Goal: Task Accomplishment & Management: Manage account settings

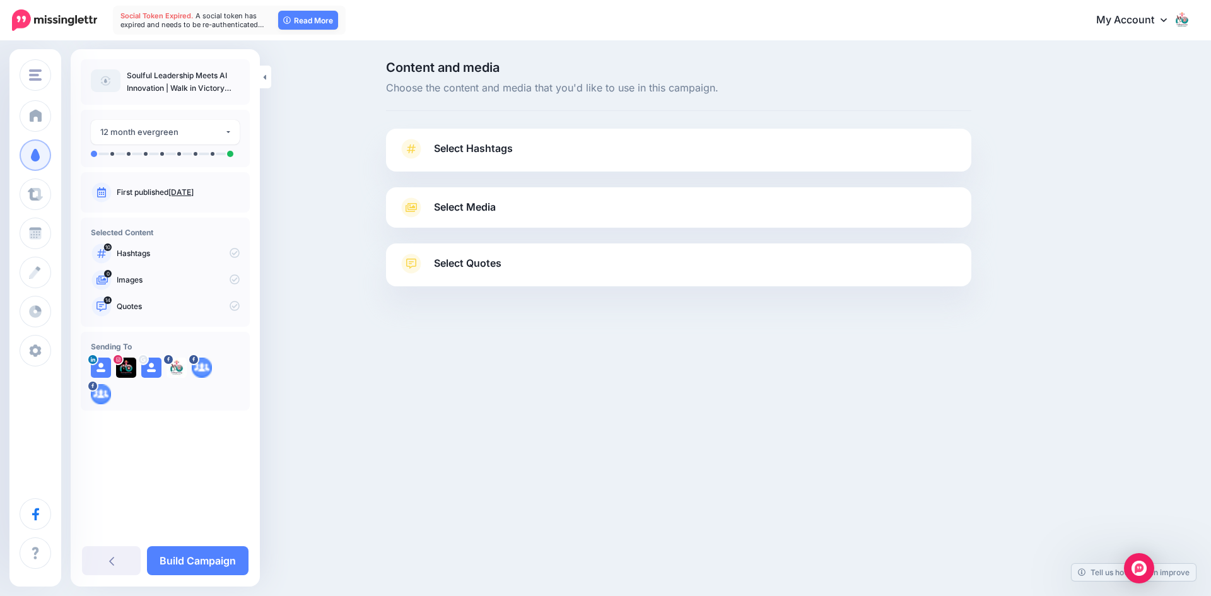
click at [477, 209] on span "Select Media" at bounding box center [465, 207] width 62 height 17
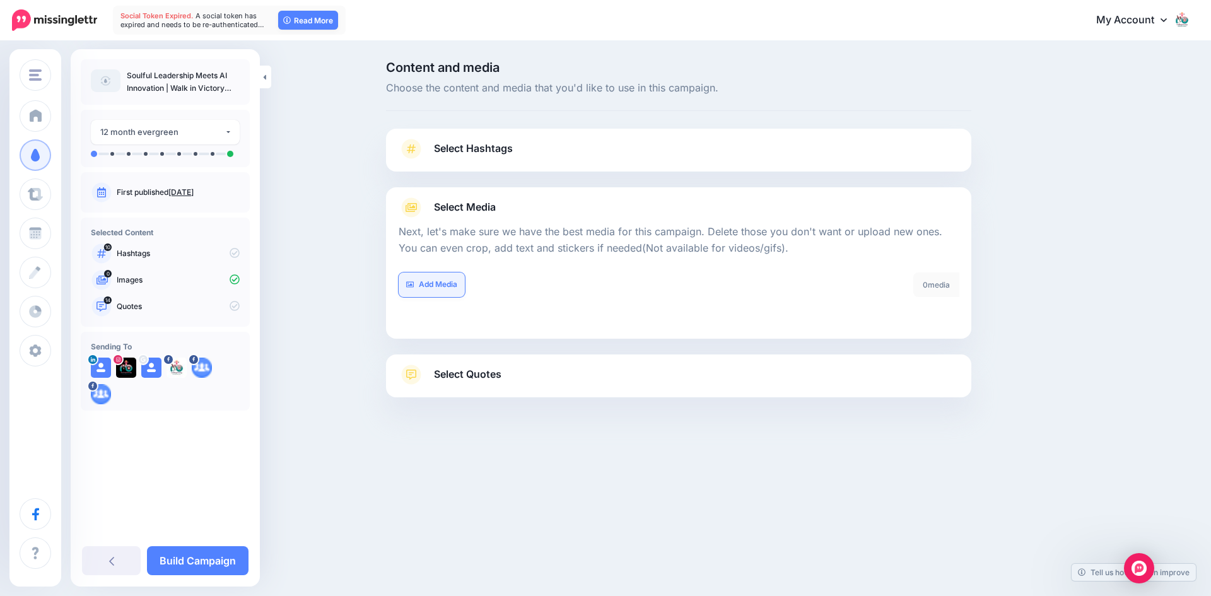
click at [438, 282] on link "Add Media" at bounding box center [432, 284] width 66 height 25
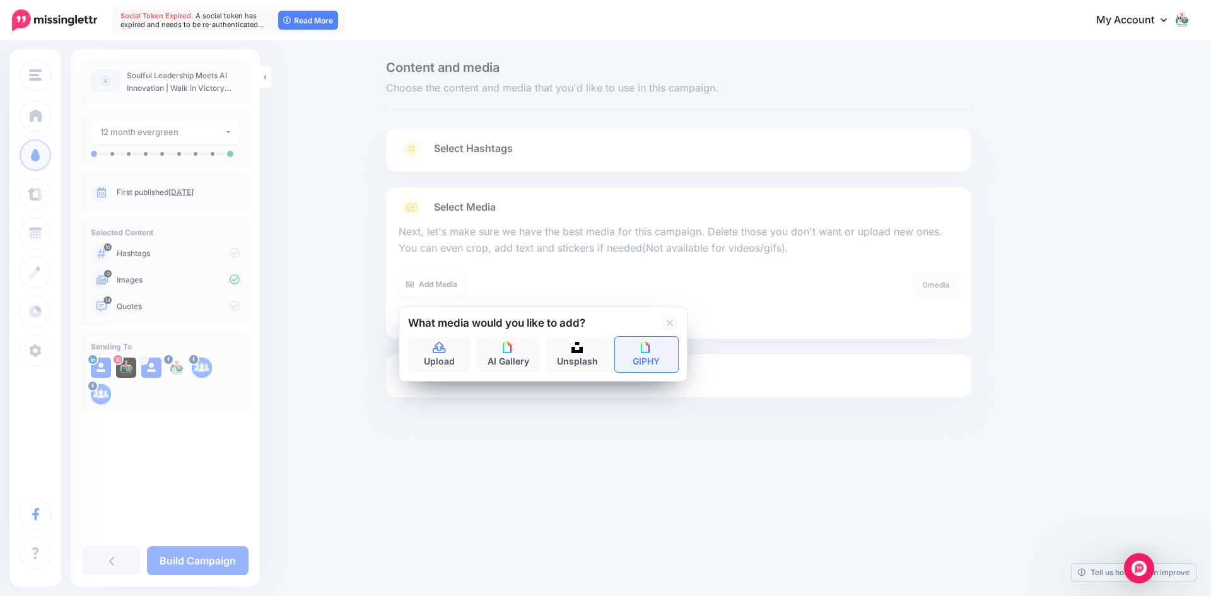
click at [645, 349] on img at bounding box center [646, 347] width 11 height 11
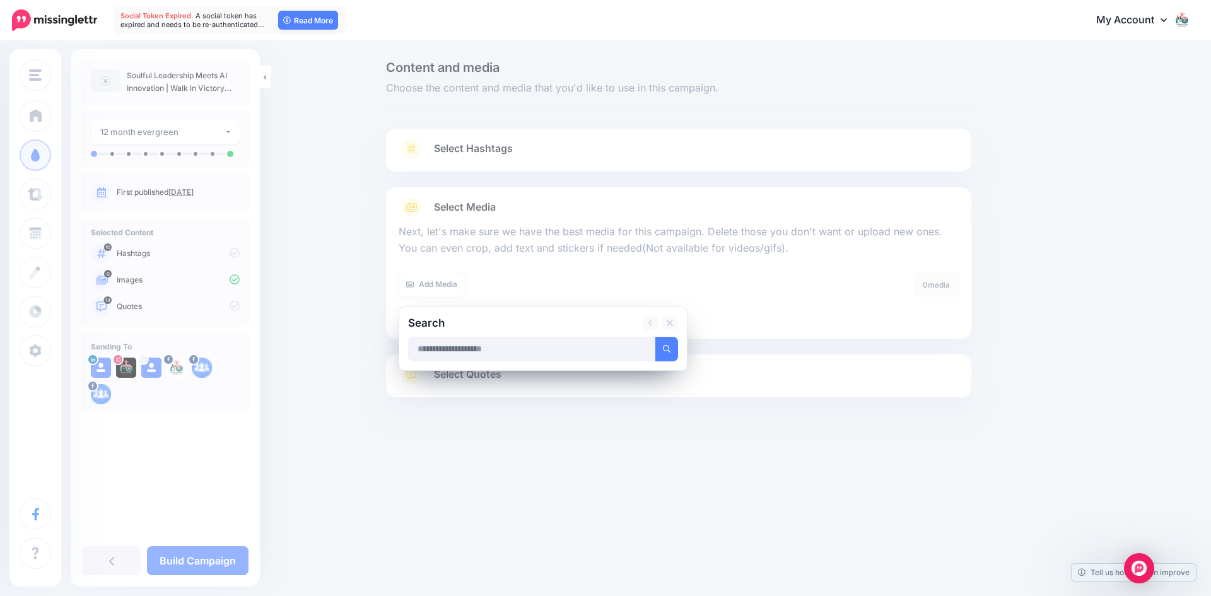
click at [588, 351] on input "text" at bounding box center [532, 349] width 248 height 25
type input "*******"
click at [655, 337] on button "submit" at bounding box center [666, 349] width 23 height 25
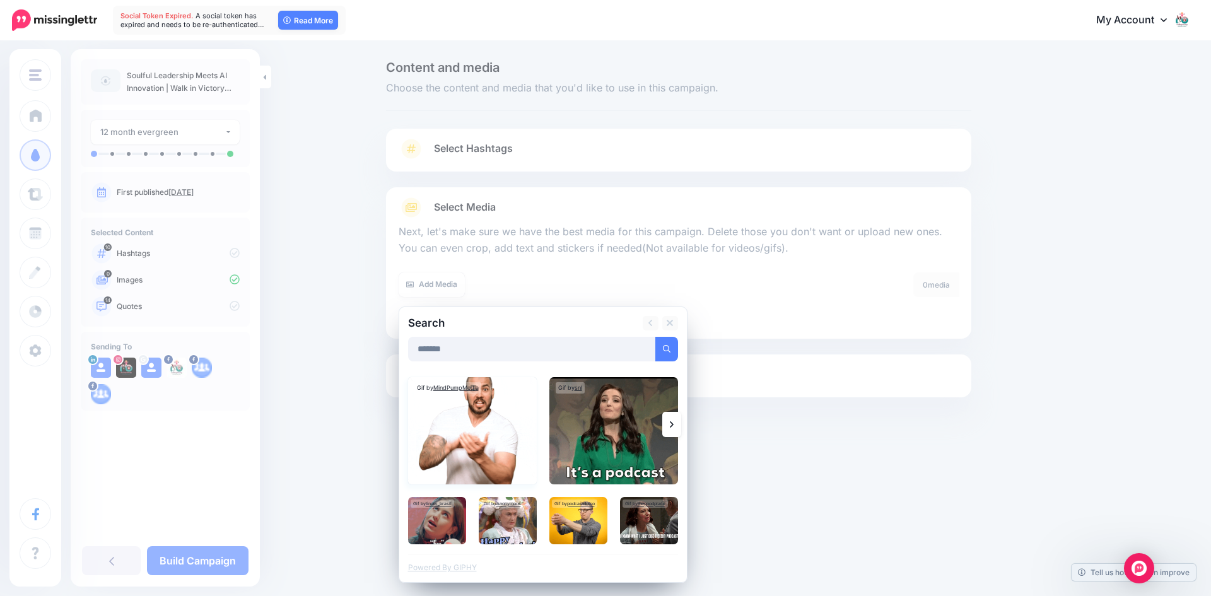
click at [488, 442] on img at bounding box center [472, 430] width 129 height 107
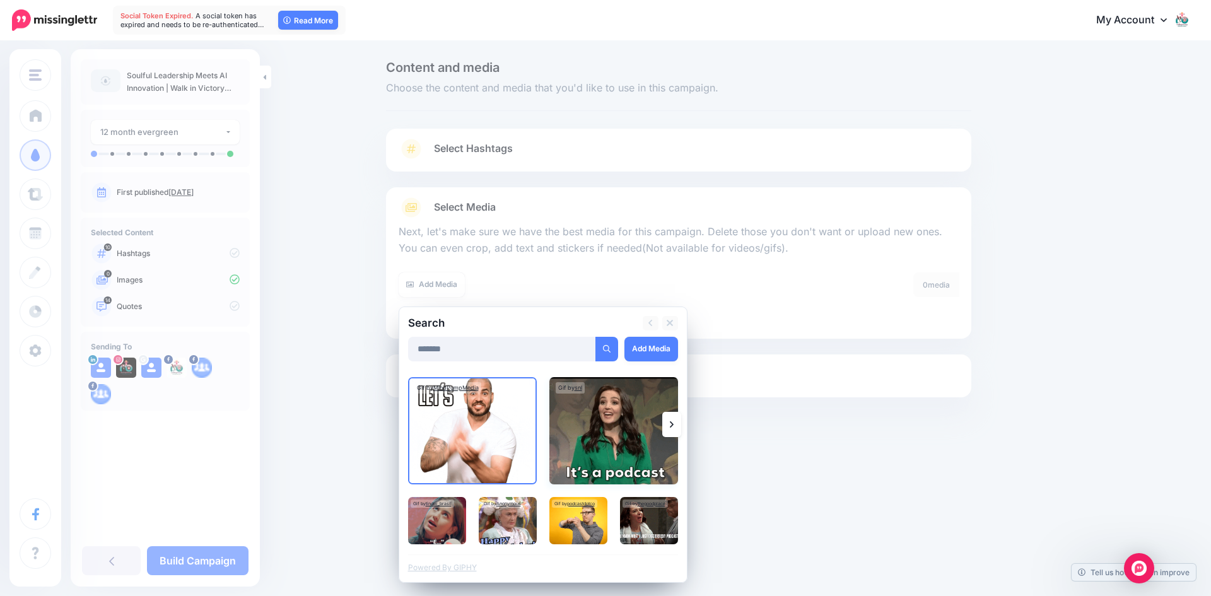
click at [614, 431] on img at bounding box center [613, 430] width 129 height 107
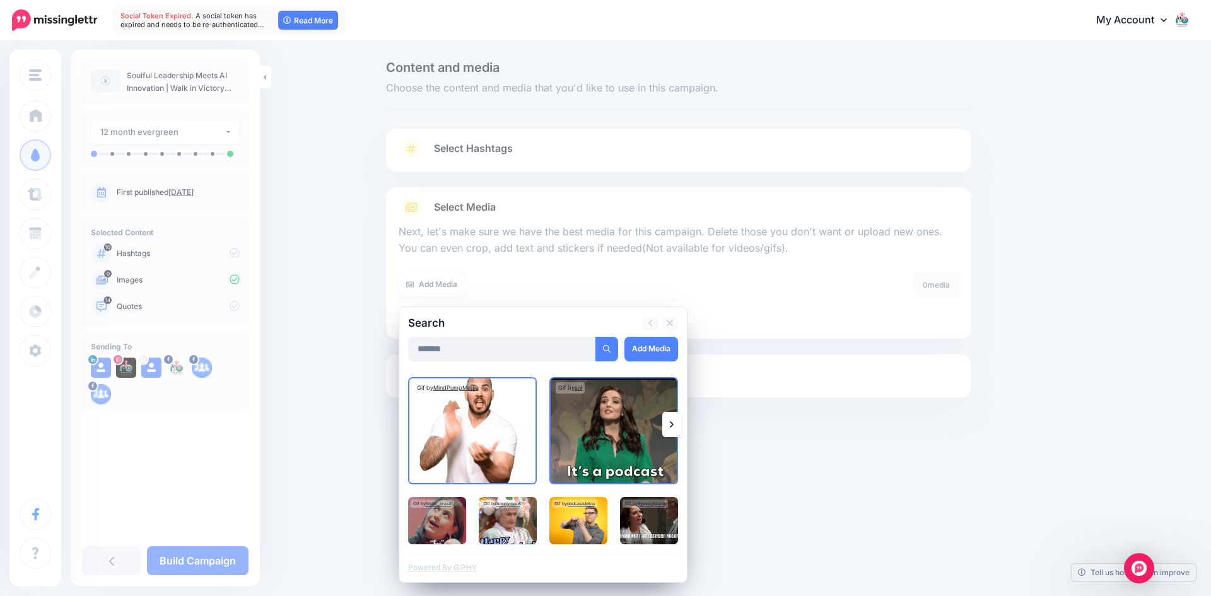
click at [510, 522] on img at bounding box center [508, 520] width 58 height 47
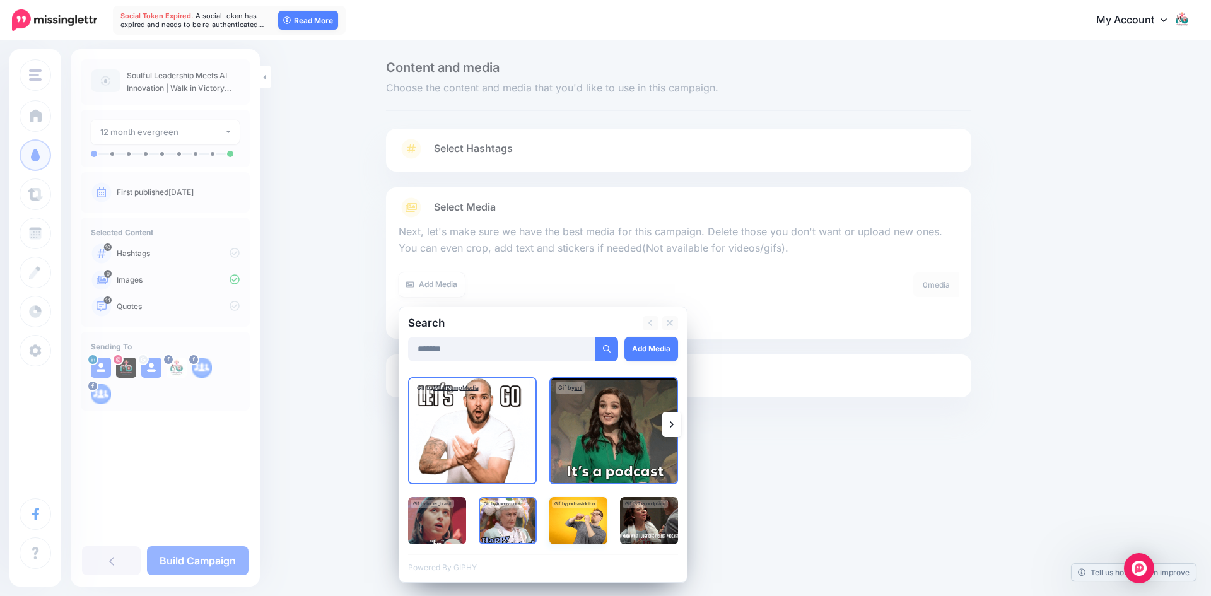
click at [559, 519] on img at bounding box center [578, 520] width 58 height 47
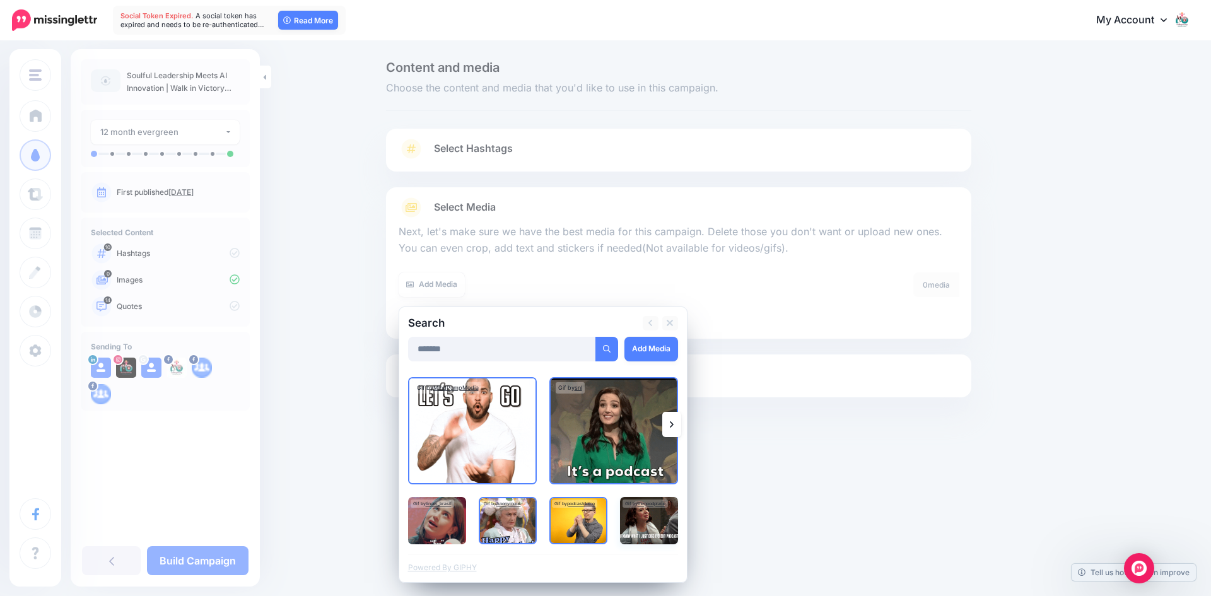
click at [651, 525] on img at bounding box center [649, 520] width 58 height 47
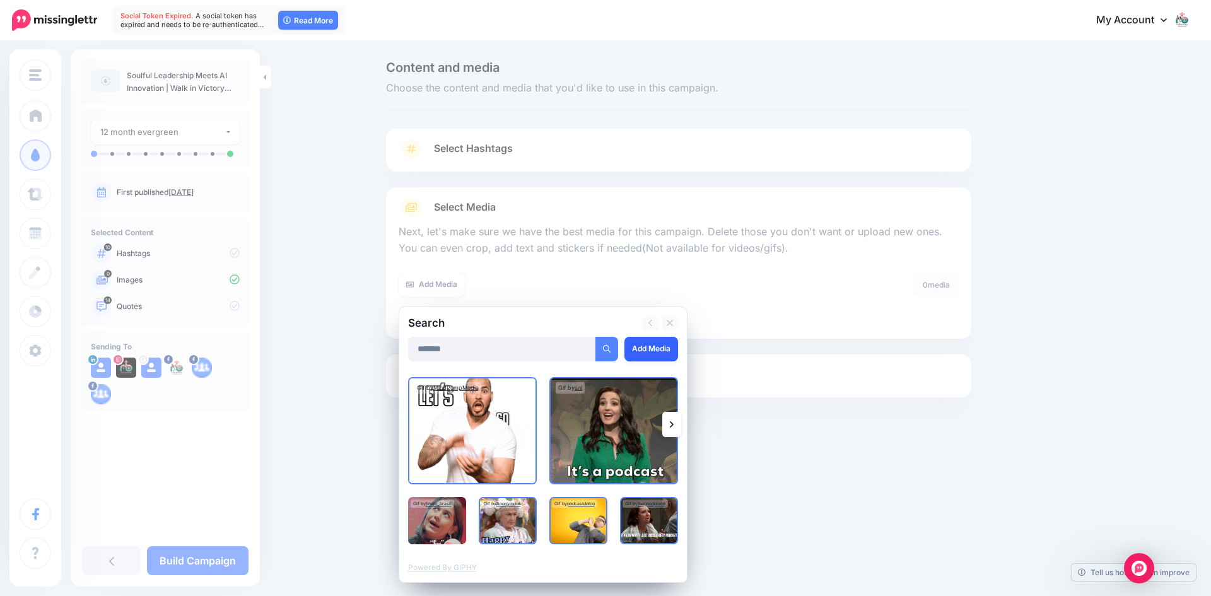
click at [657, 346] on link "Add Media" at bounding box center [651, 349] width 54 height 25
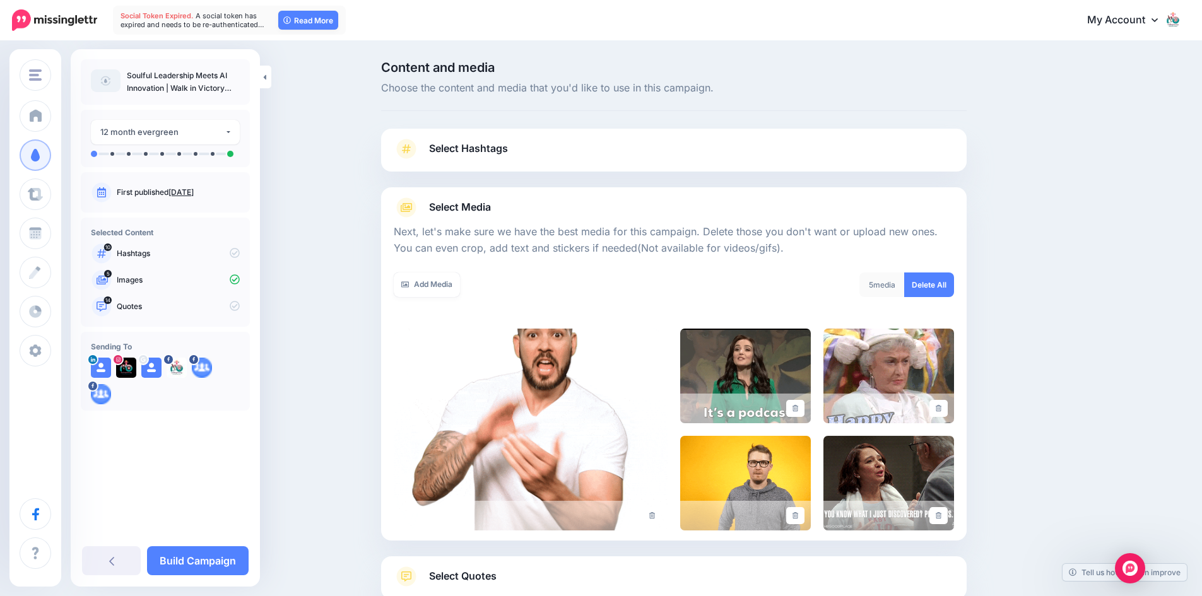
scroll to position [85, 0]
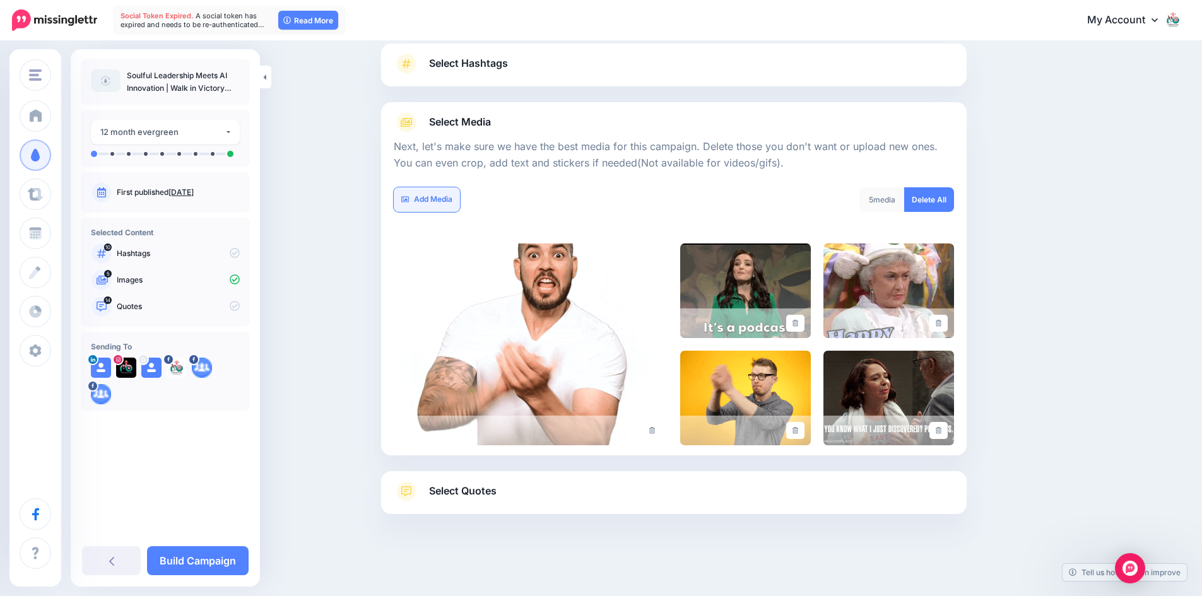
click at [437, 204] on link "Add Media" at bounding box center [427, 199] width 66 height 25
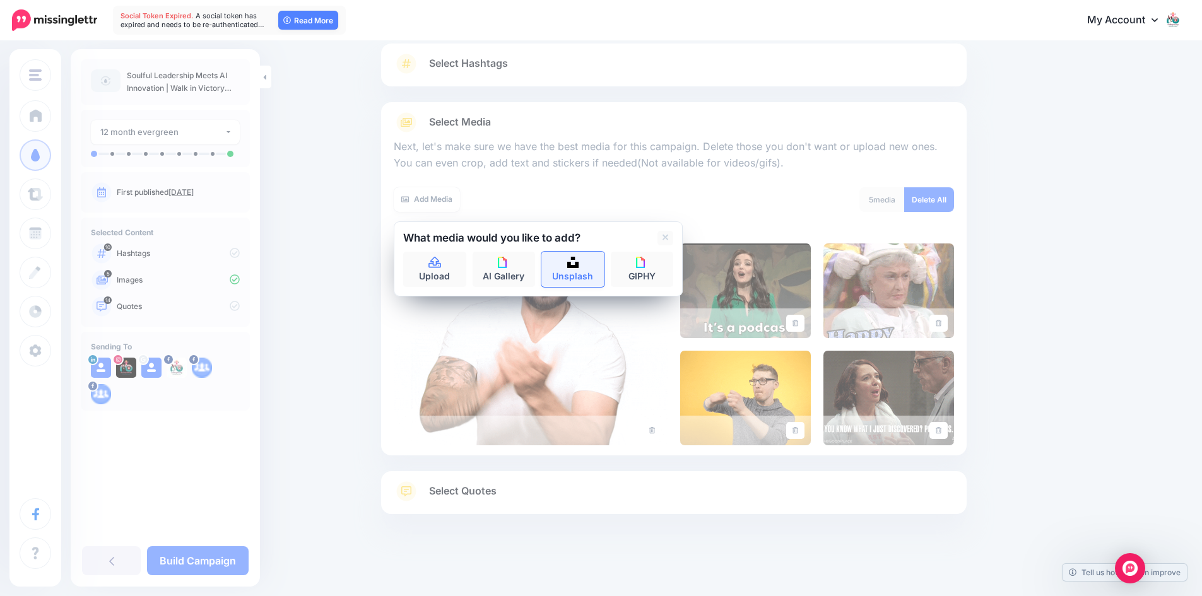
click at [590, 272] on link "Unsplash" at bounding box center [572, 269] width 63 height 35
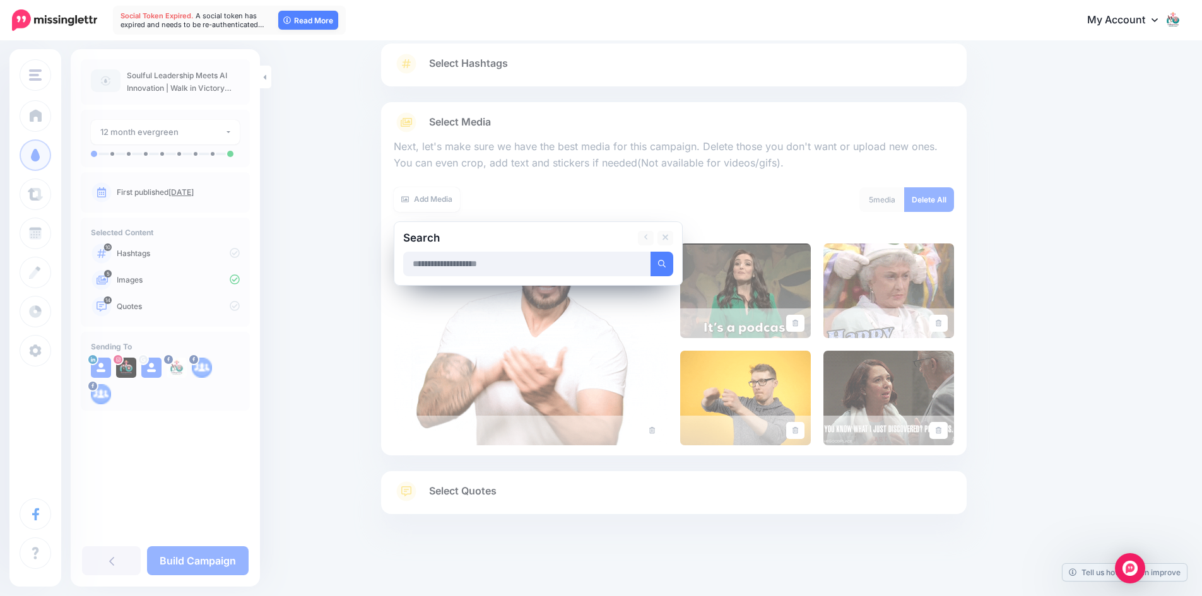
click at [590, 272] on input "text" at bounding box center [527, 264] width 248 height 25
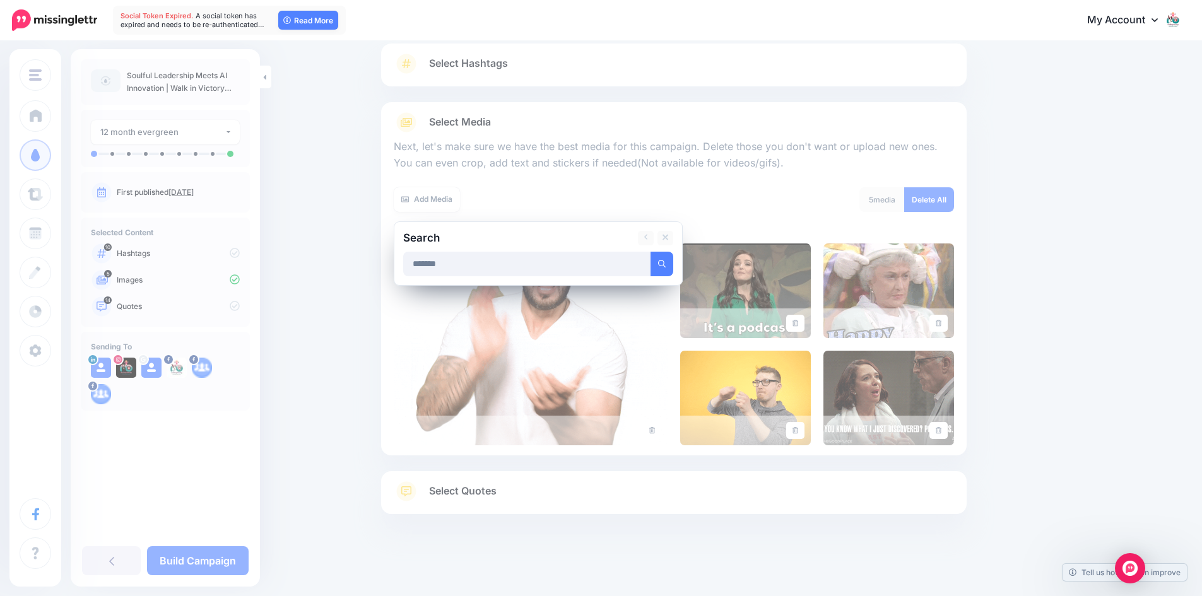
type input "*******"
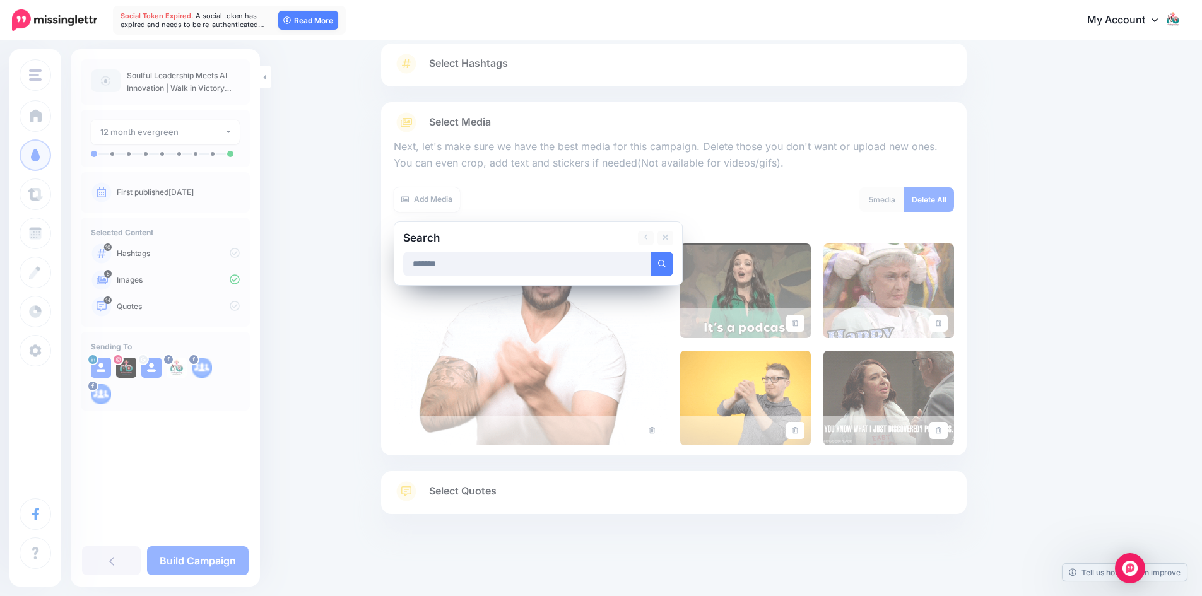
click at [650, 252] on button "submit" at bounding box center [661, 264] width 23 height 25
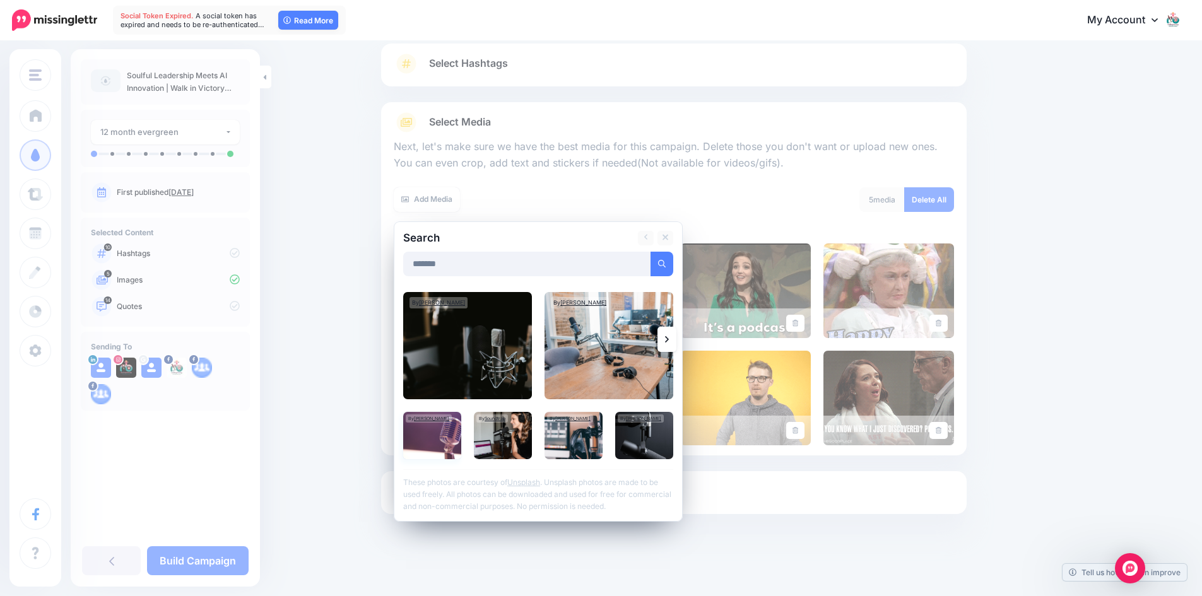
click at [453, 442] on img at bounding box center [432, 435] width 58 height 47
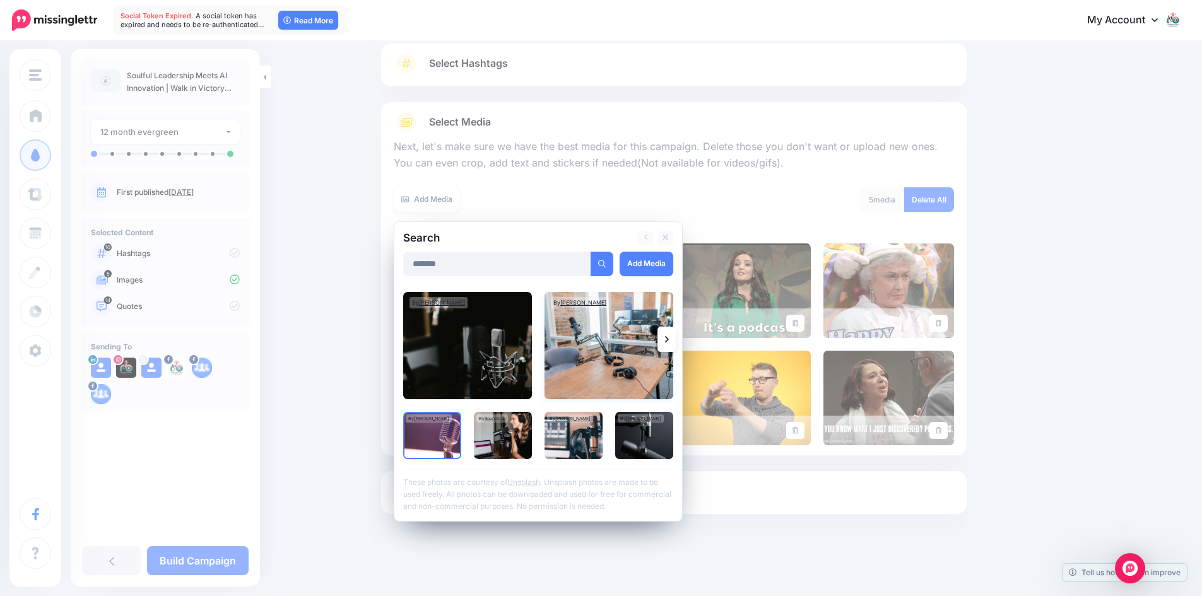
click at [611, 353] on img at bounding box center [608, 345] width 129 height 107
click at [489, 443] on img at bounding box center [503, 435] width 58 height 47
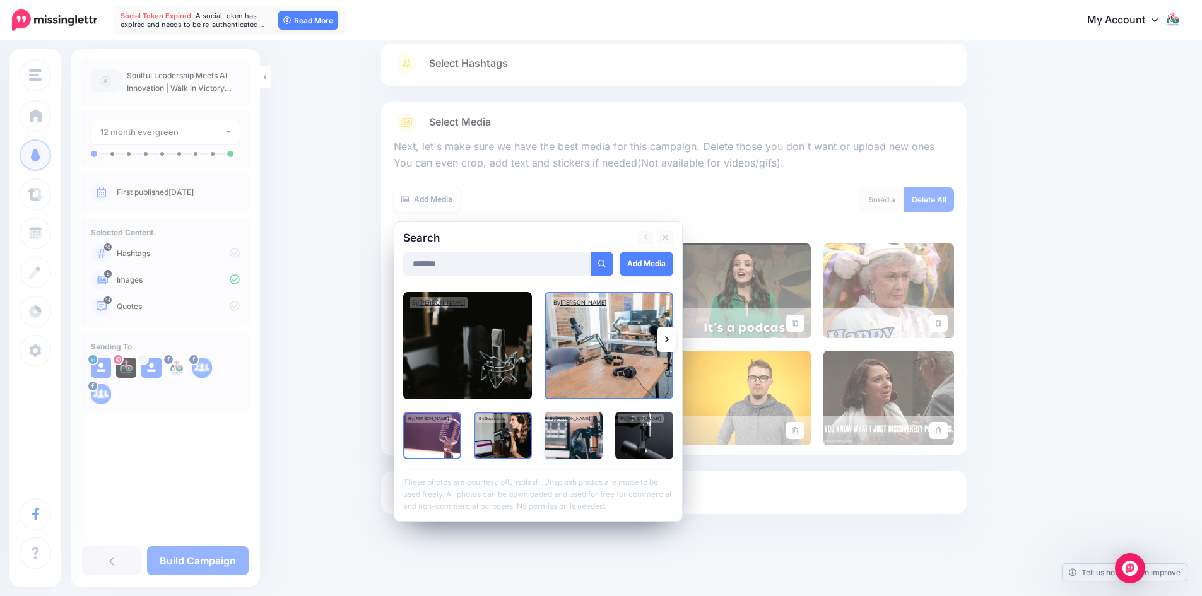
click at [588, 431] on img at bounding box center [573, 435] width 58 height 47
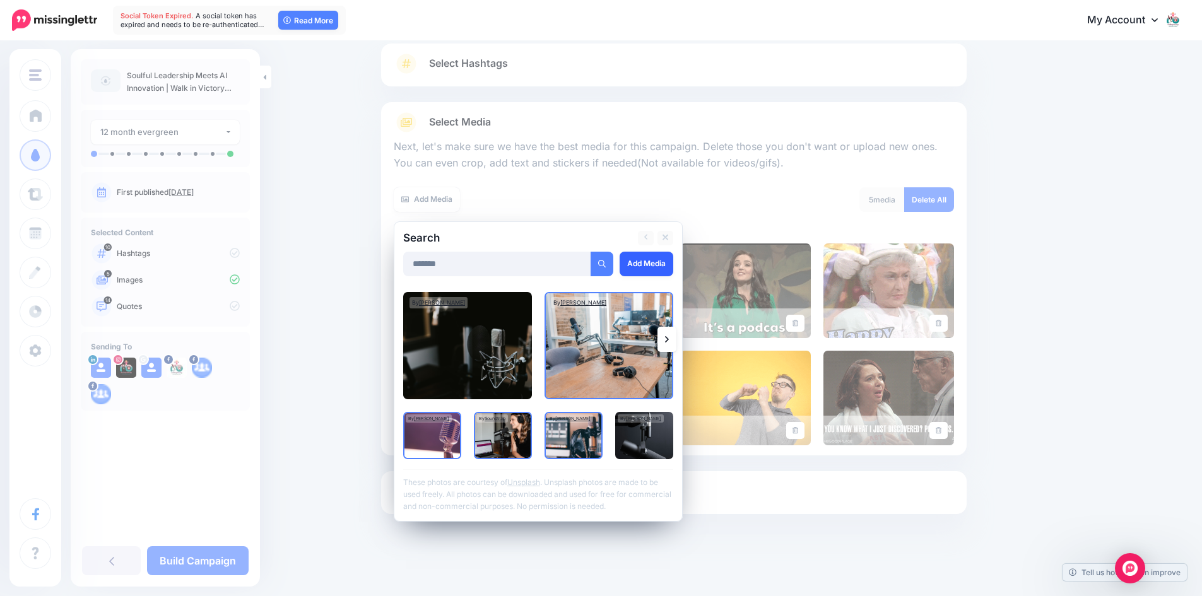
click at [645, 267] on link "Add Media" at bounding box center [646, 264] width 54 height 25
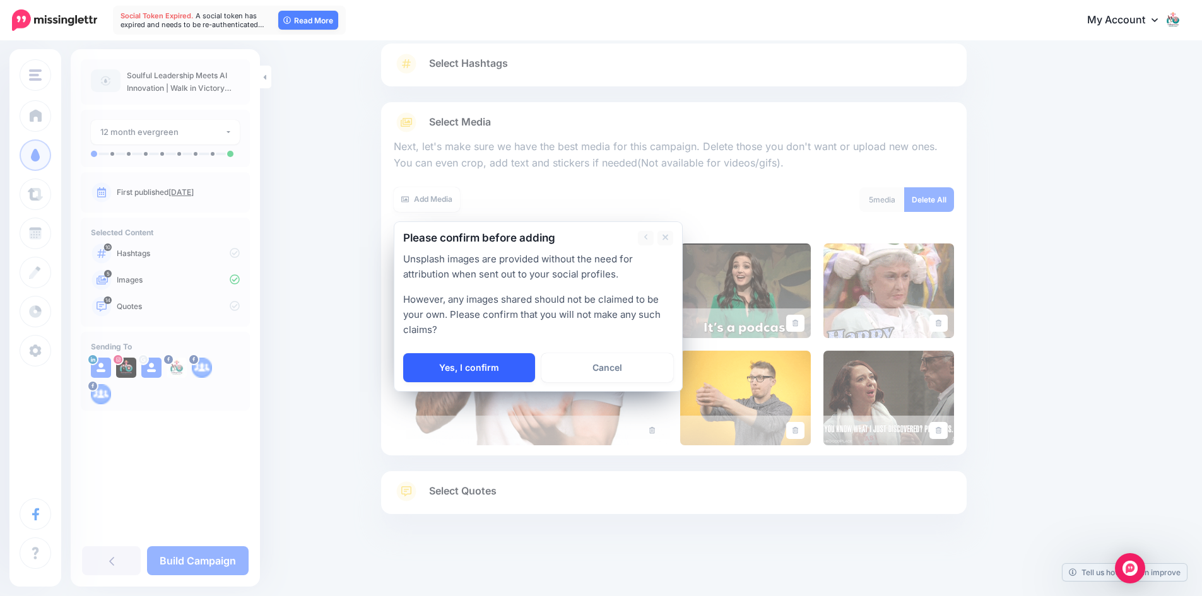
click at [474, 378] on link "Yes, I confirm" at bounding box center [469, 367] width 132 height 29
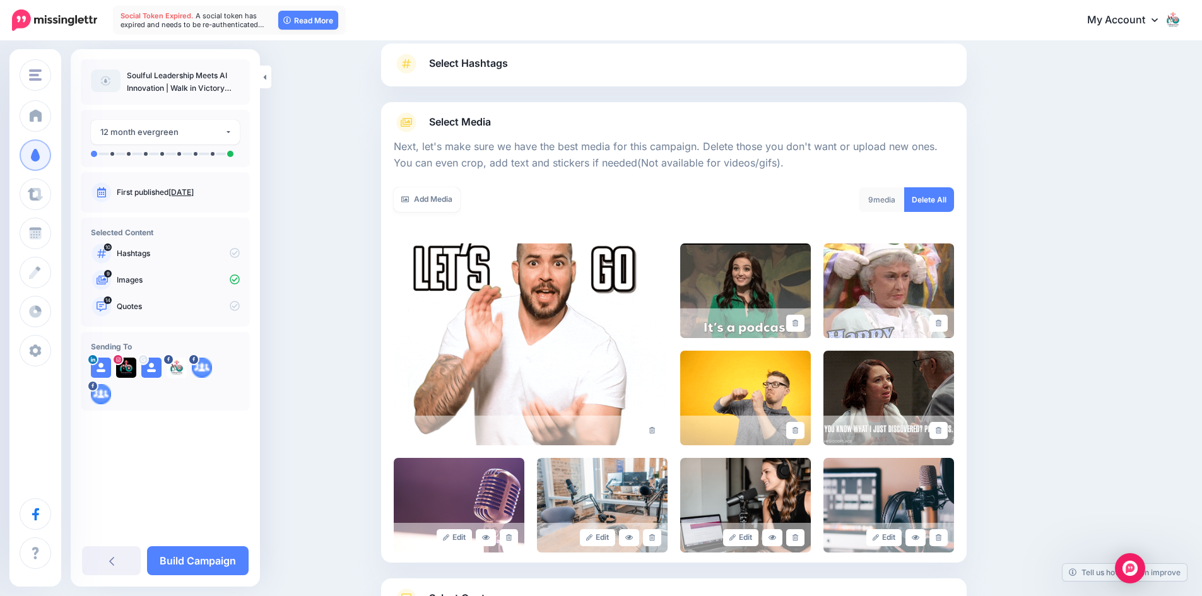
scroll to position [192, 0]
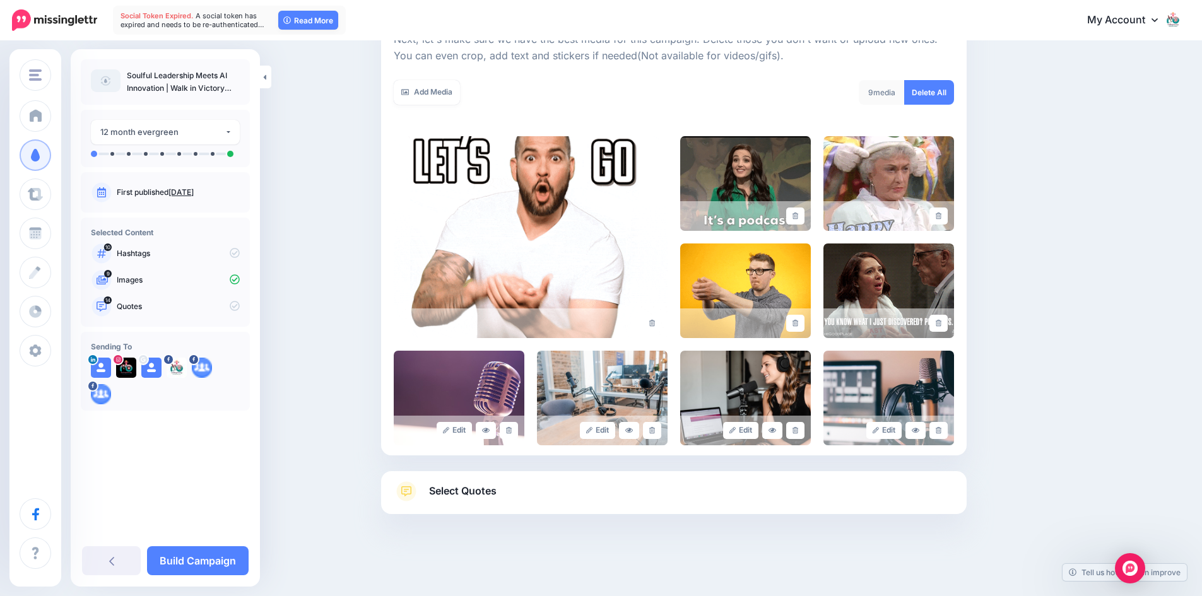
click at [467, 489] on span "Select Quotes" at bounding box center [462, 491] width 67 height 17
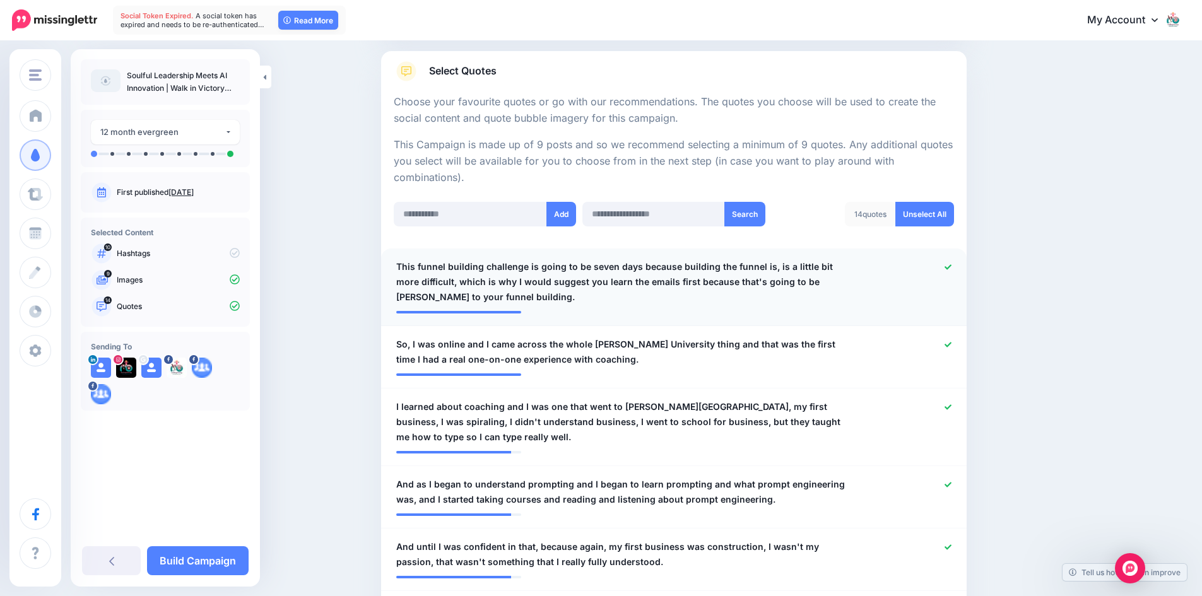
click at [407, 267] on span "This funnel building challenge is going to be seven days because building the f…" at bounding box center [626, 281] width 460 height 45
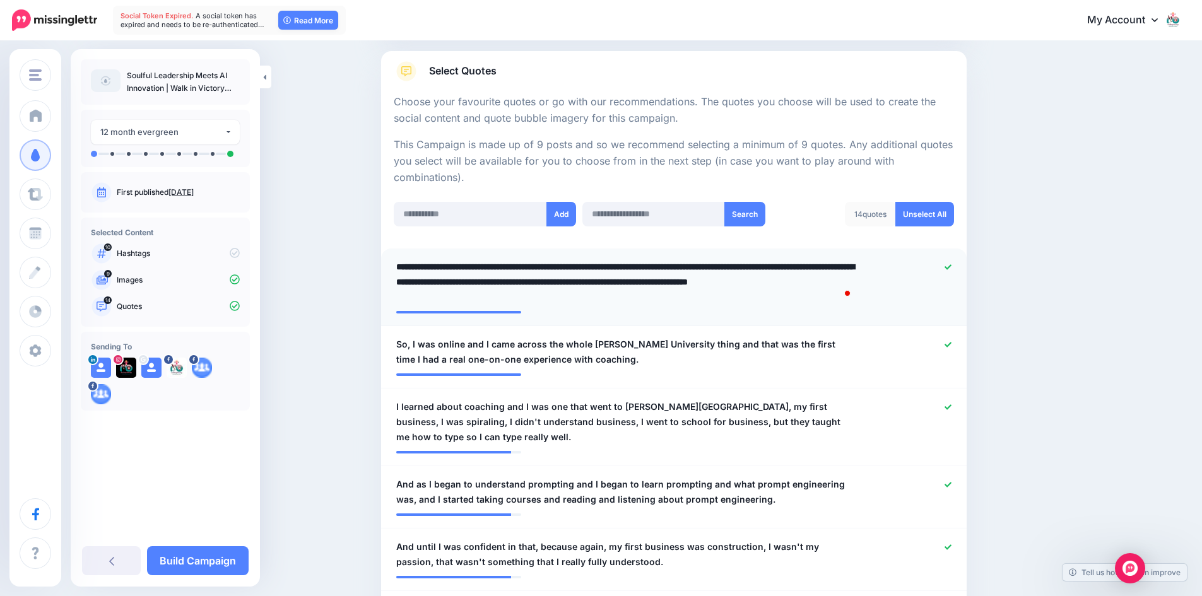
paste textarea "**********"
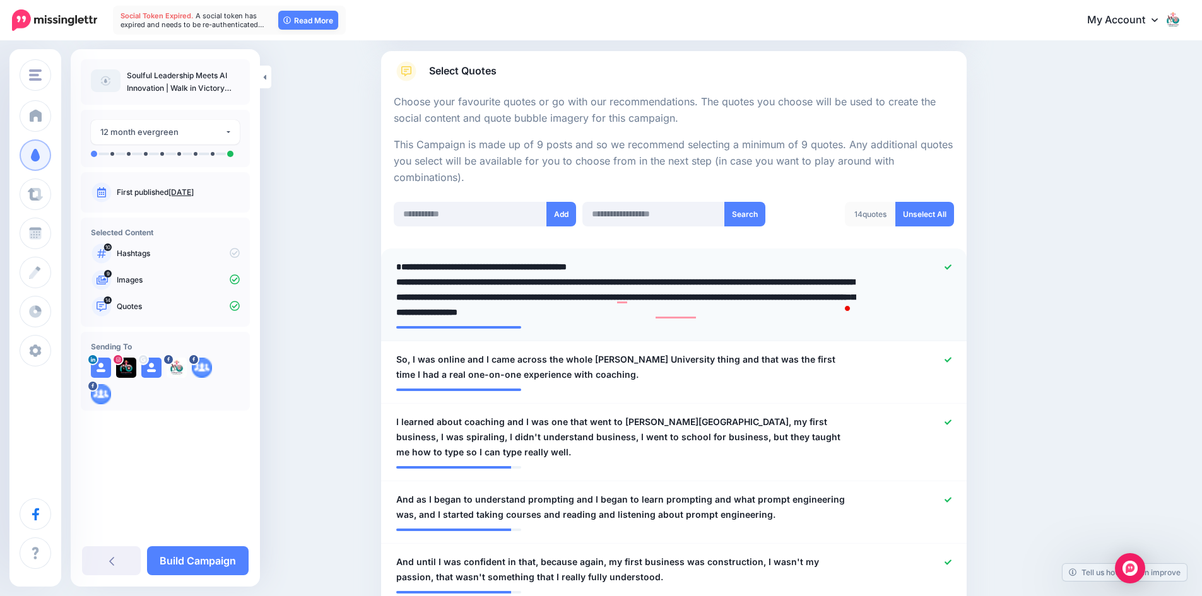
type textarea "**********"
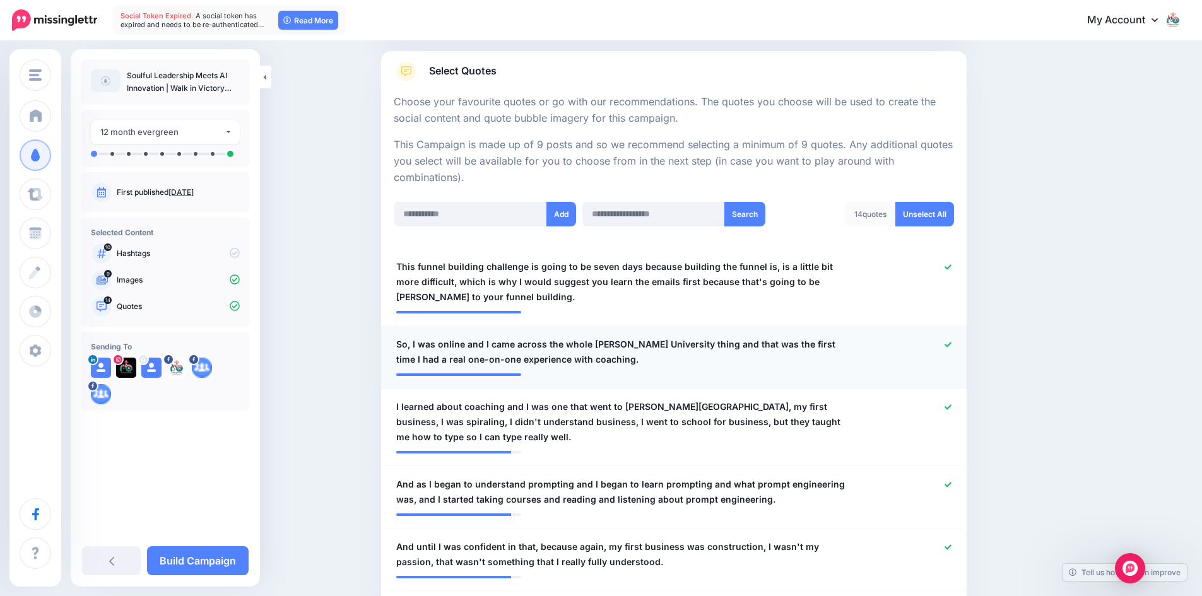
click at [401, 360] on span "So, I was online and I came across the whole Trump University thing and that wa…" at bounding box center [626, 352] width 460 height 30
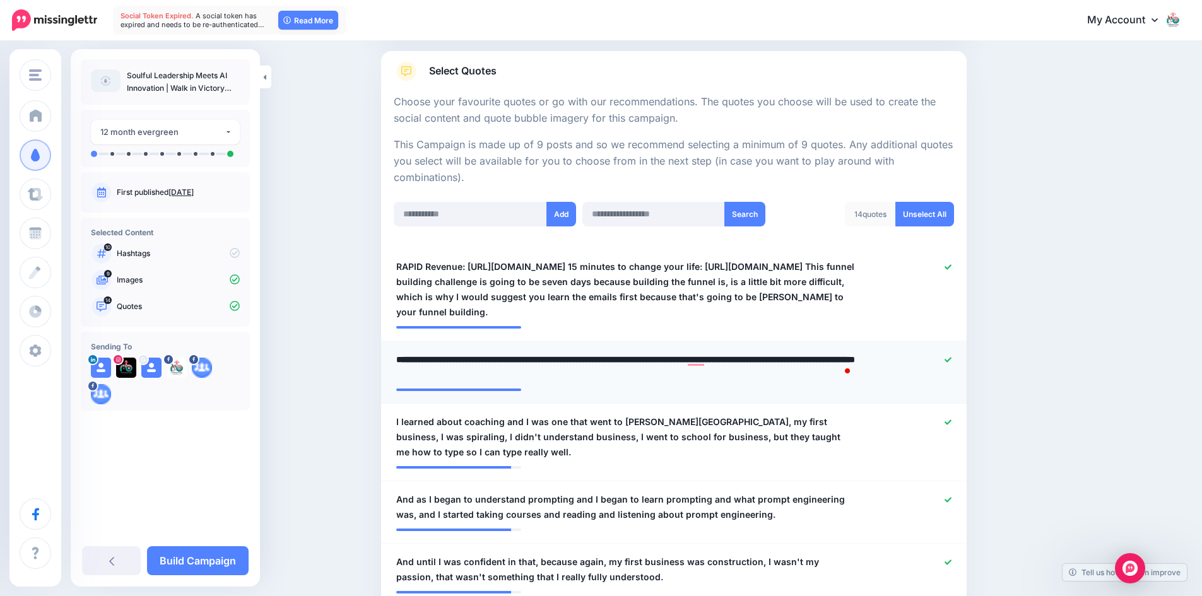
paste textarea "**********"
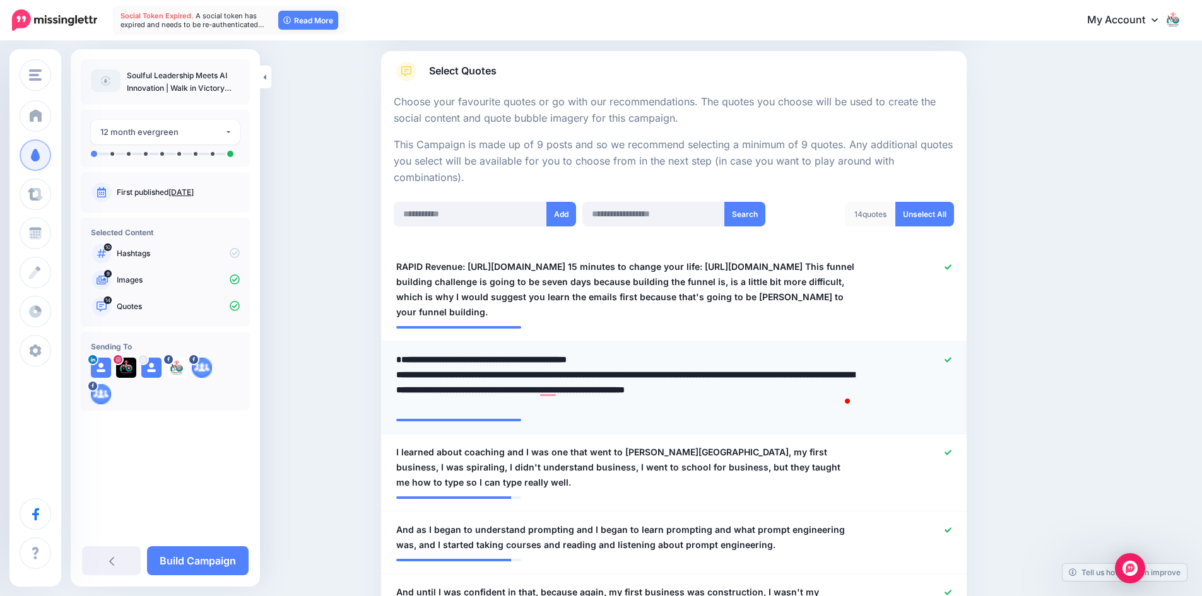
type textarea "**********"
click at [399, 452] on div "**********" at bounding box center [626, 467] width 479 height 45
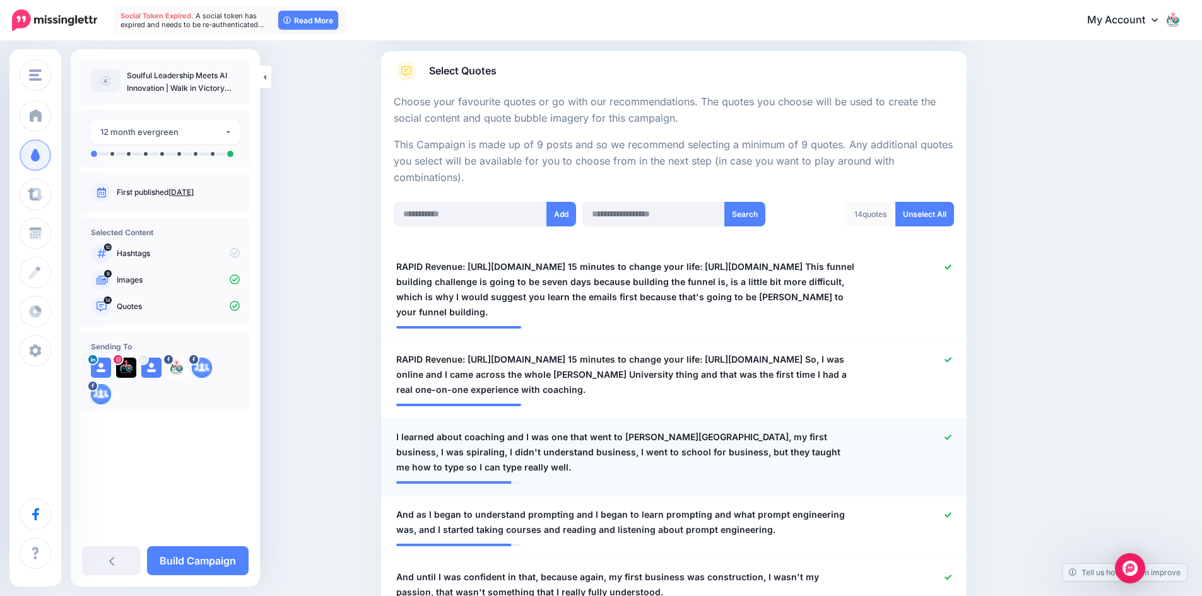
click at [402, 436] on span "I learned about coaching and I was one that went to Trump University, my first …" at bounding box center [626, 452] width 460 height 45
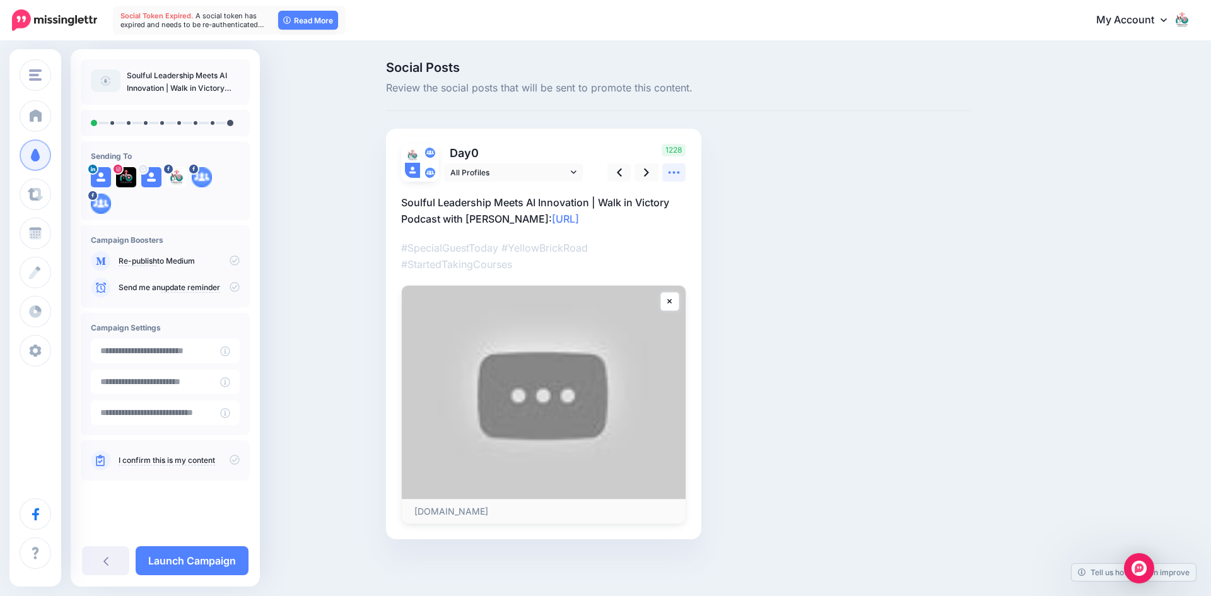
click at [672, 173] on icon at bounding box center [673, 172] width 13 height 13
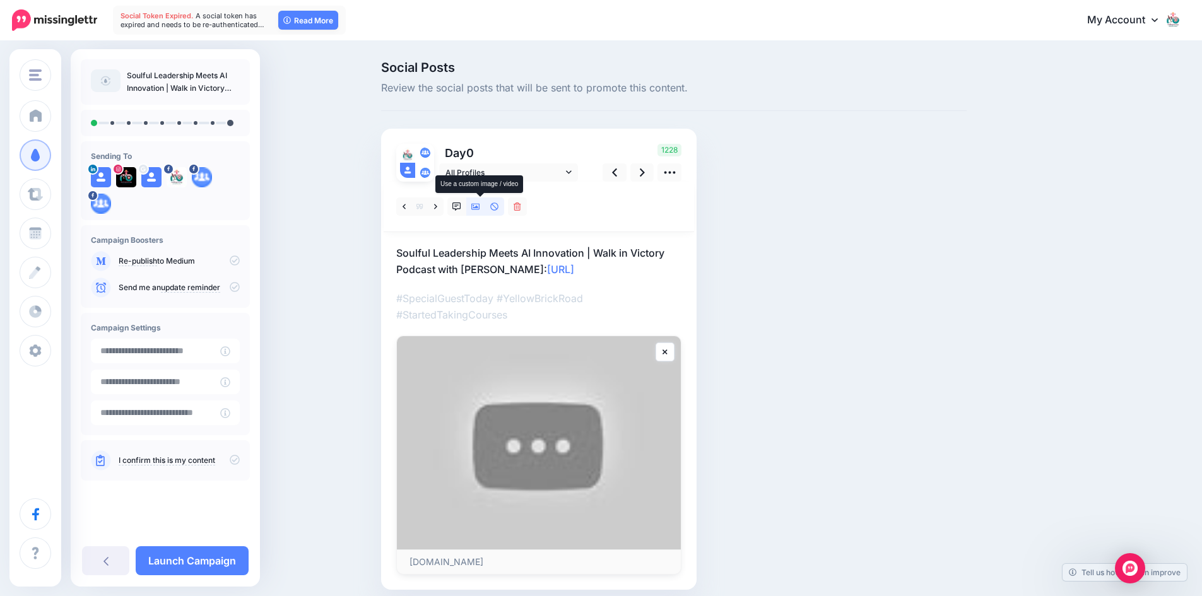
click at [479, 205] on icon at bounding box center [475, 206] width 9 height 9
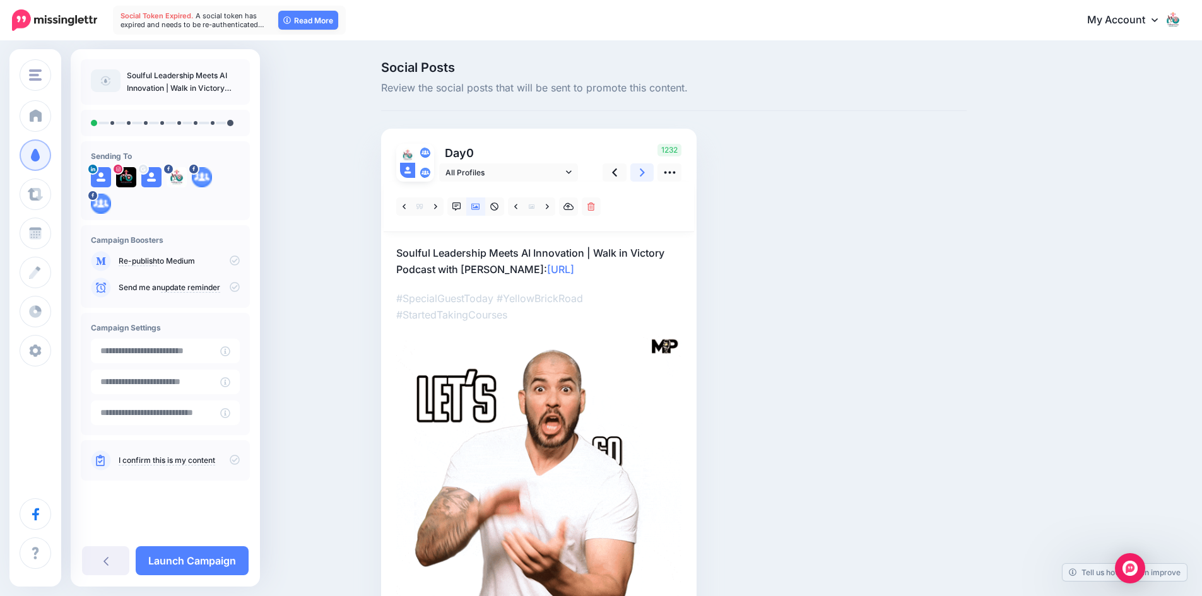
click at [644, 173] on icon at bounding box center [642, 172] width 5 height 13
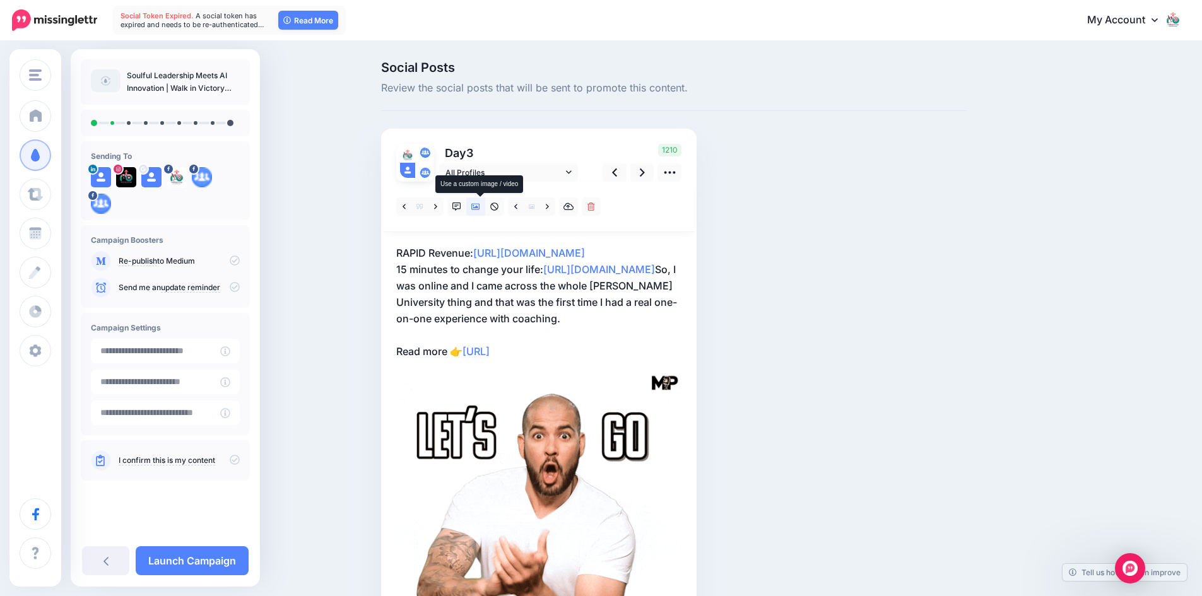
click at [480, 206] on icon at bounding box center [475, 206] width 9 height 9
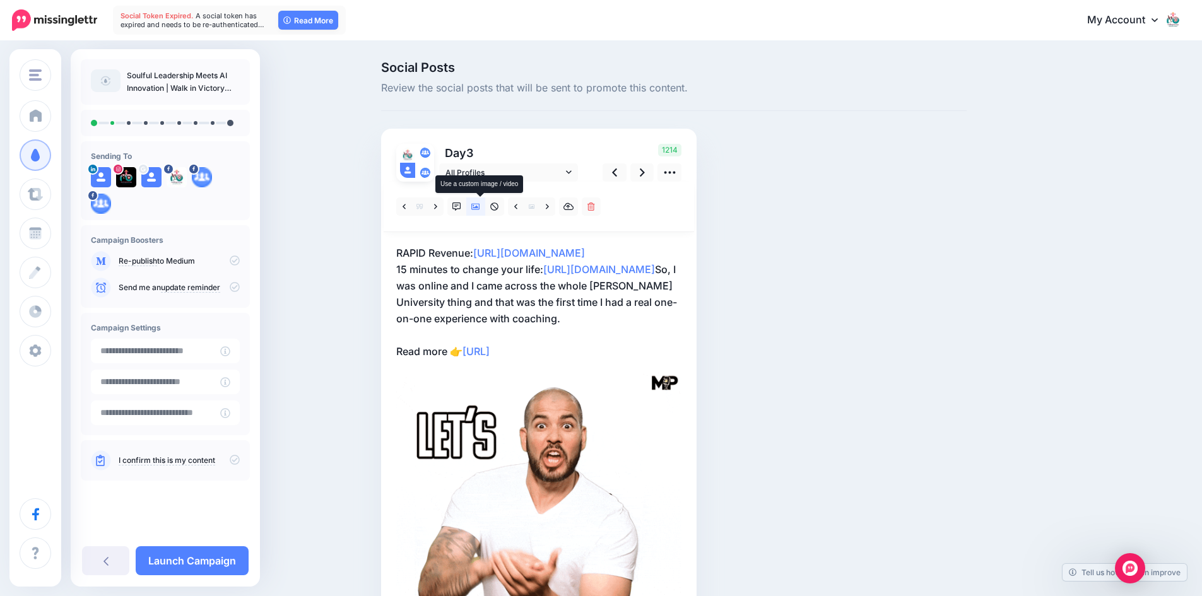
click at [480, 206] on icon at bounding box center [475, 206] width 9 height 9
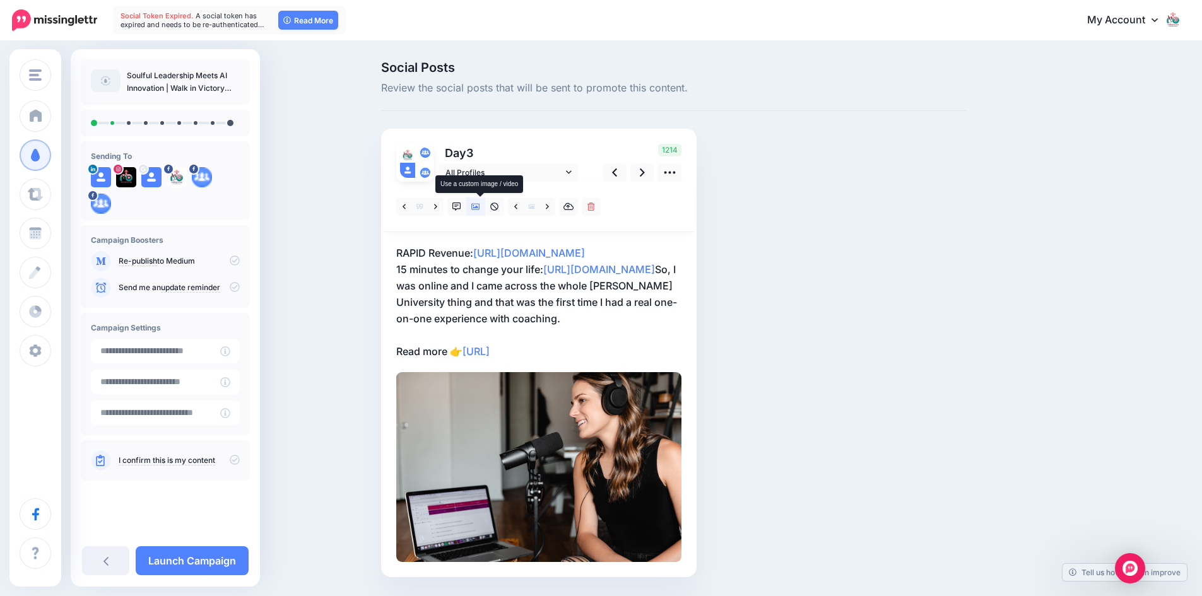
click at [477, 204] on icon at bounding box center [475, 206] width 9 height 9
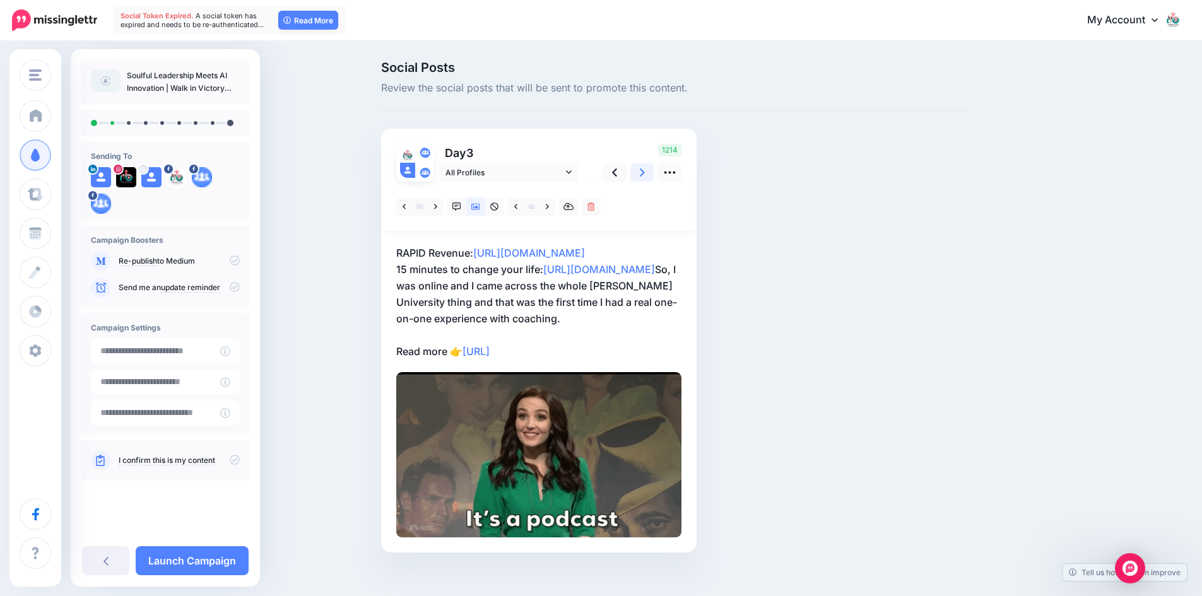
click at [645, 172] on icon at bounding box center [642, 172] width 5 height 13
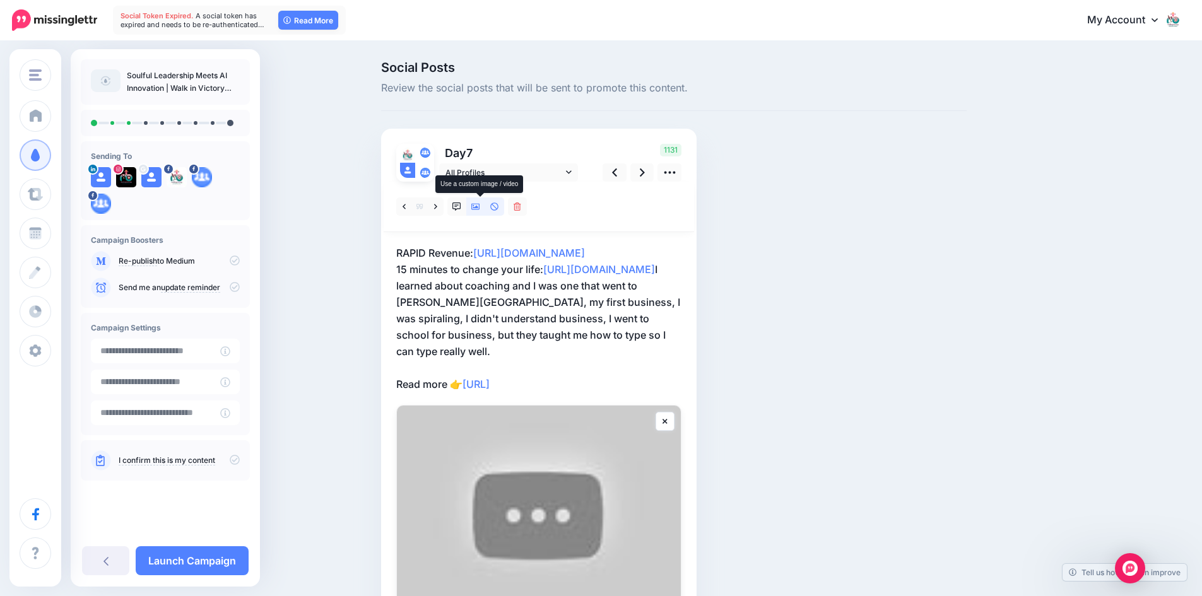
click at [479, 206] on icon at bounding box center [475, 206] width 9 height 9
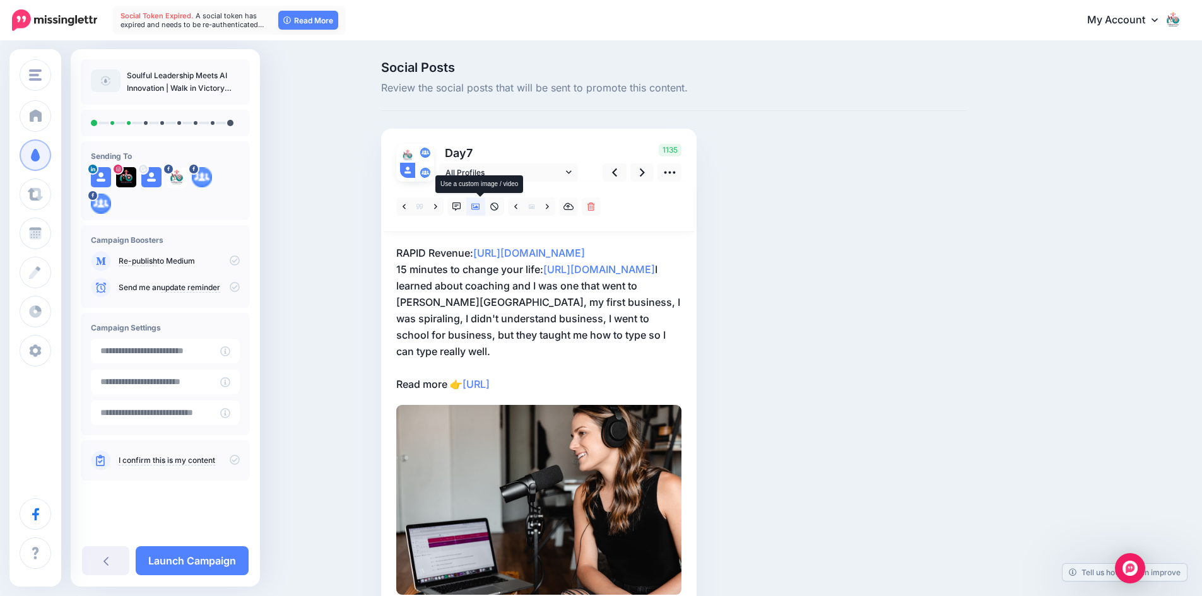
click at [479, 206] on icon at bounding box center [475, 206] width 9 height 9
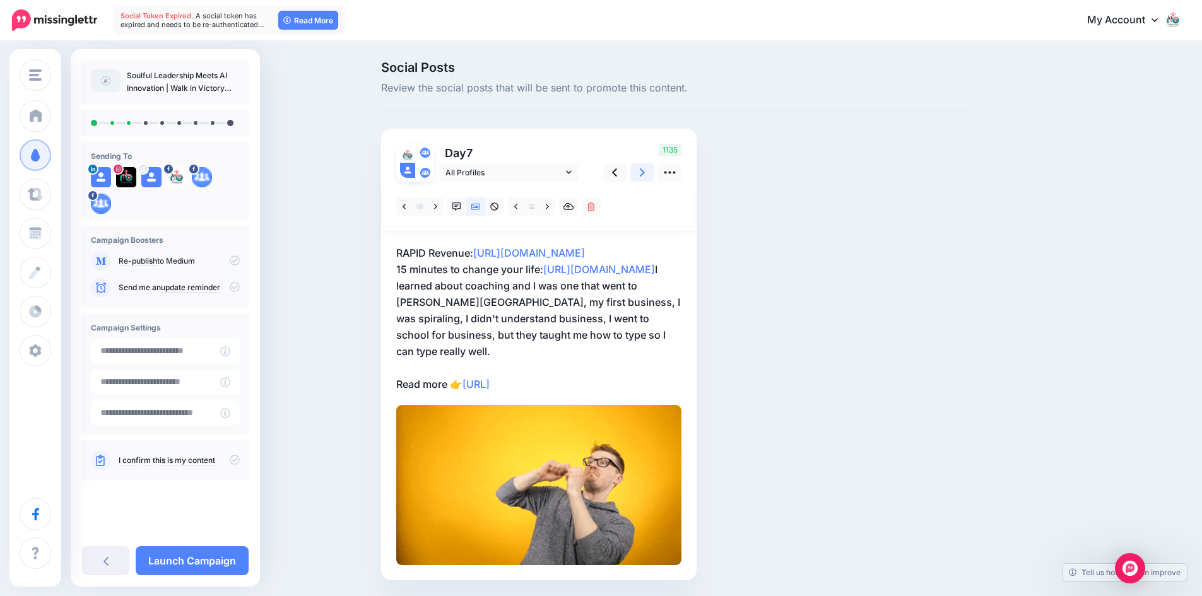
click at [645, 175] on icon at bounding box center [642, 172] width 5 height 13
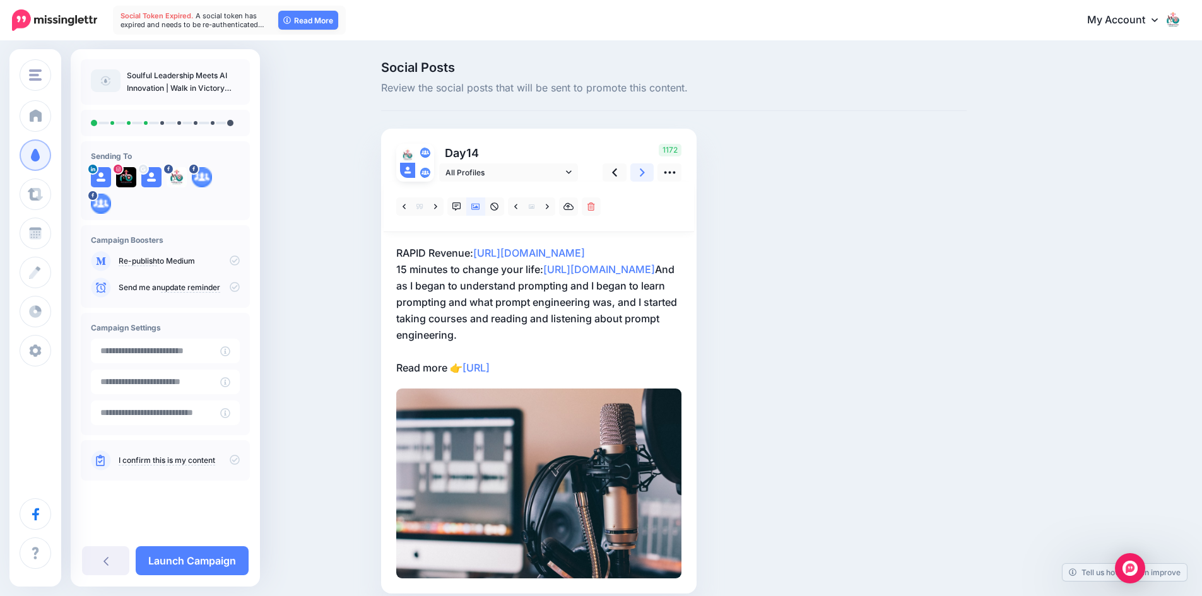
click at [645, 175] on icon at bounding box center [642, 172] width 5 height 13
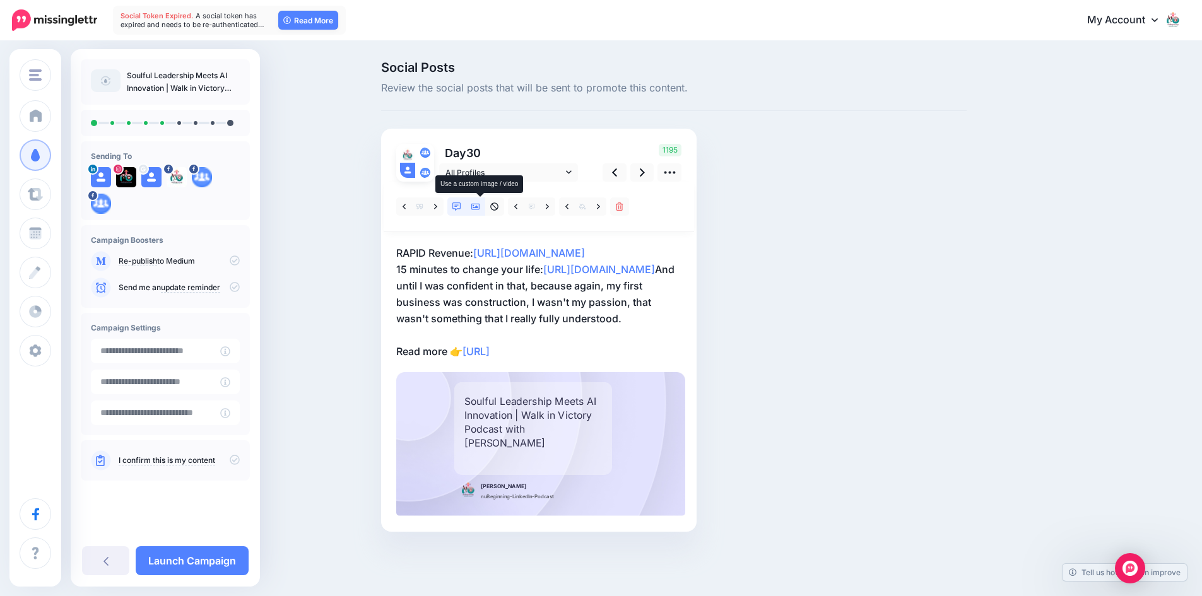
click at [480, 207] on icon at bounding box center [475, 207] width 9 height 6
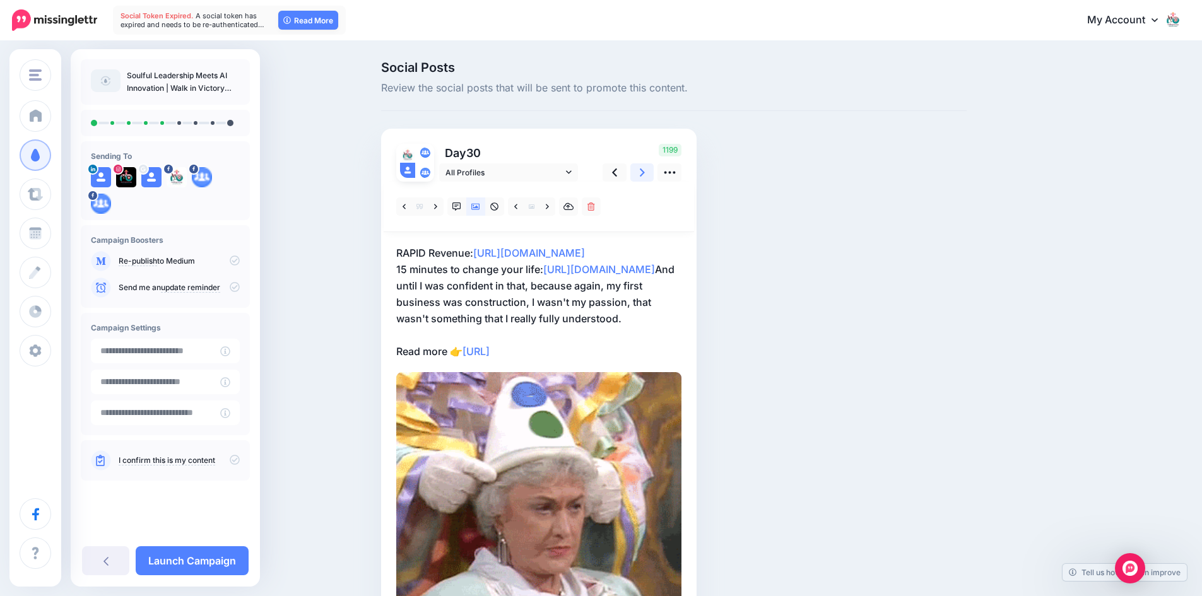
click at [645, 171] on icon at bounding box center [642, 172] width 5 height 13
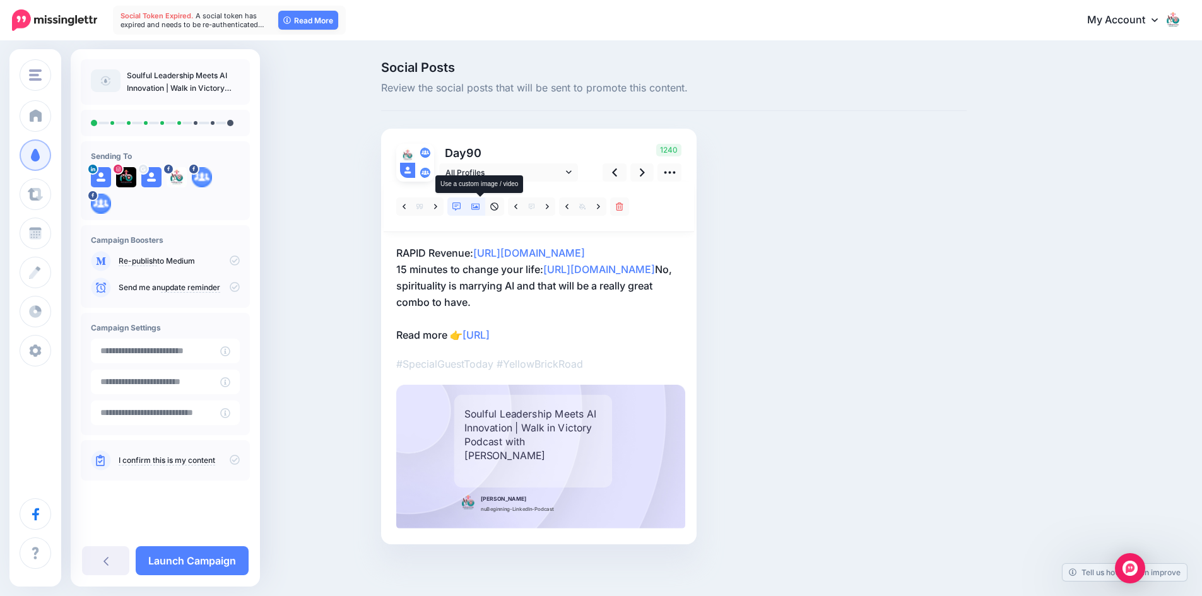
click at [480, 206] on icon at bounding box center [475, 206] width 9 height 9
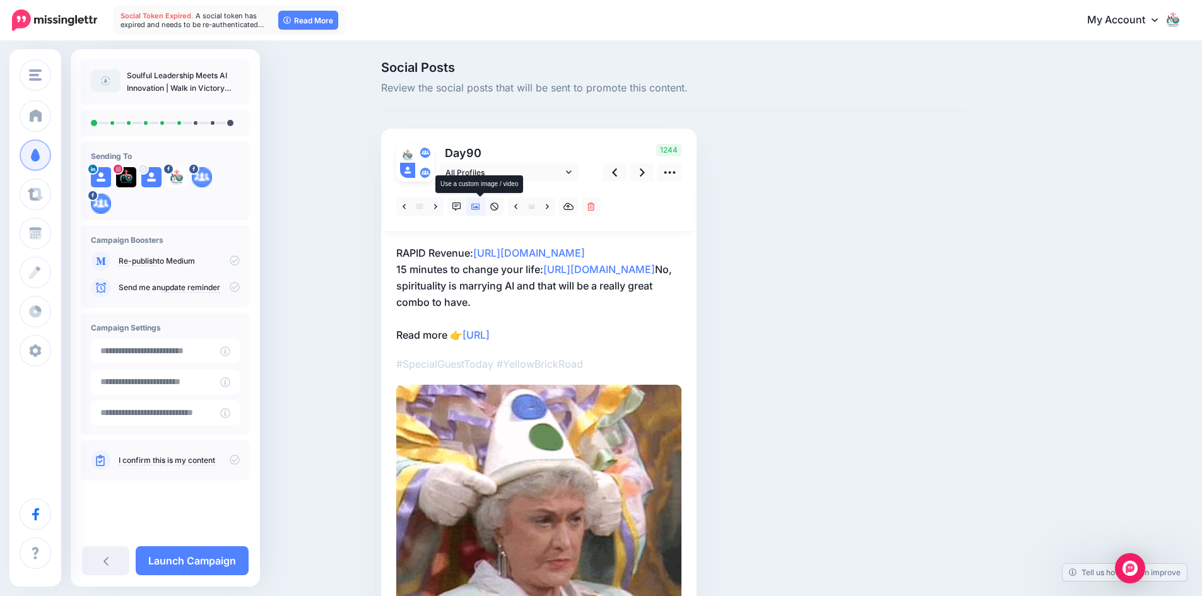
click at [480, 206] on icon at bounding box center [475, 206] width 9 height 9
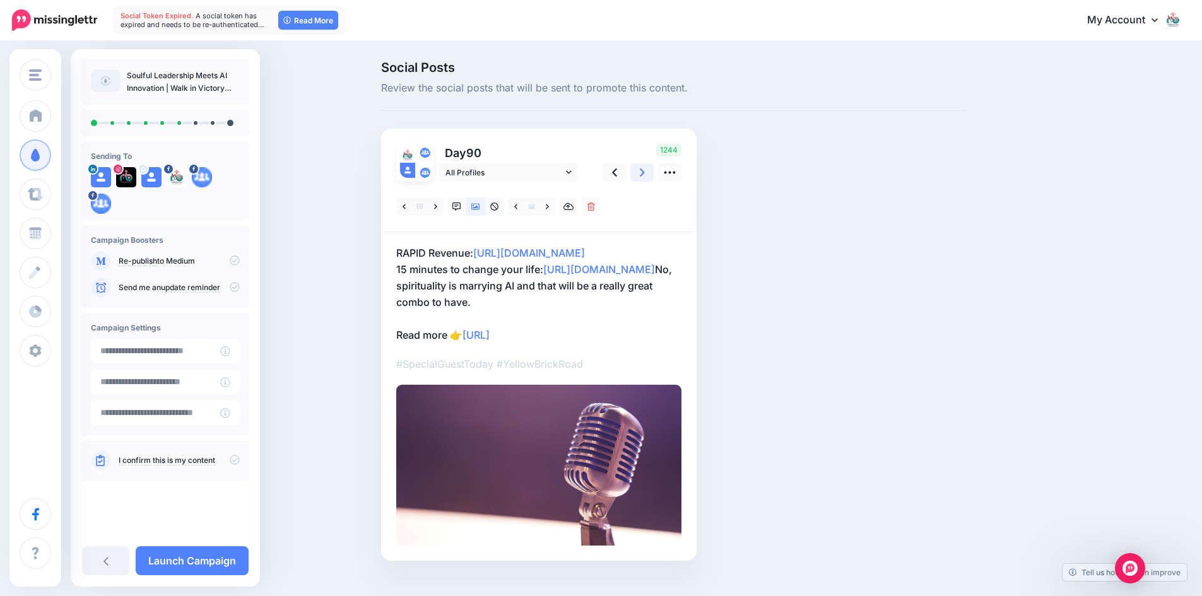
click at [643, 171] on link at bounding box center [642, 172] width 24 height 18
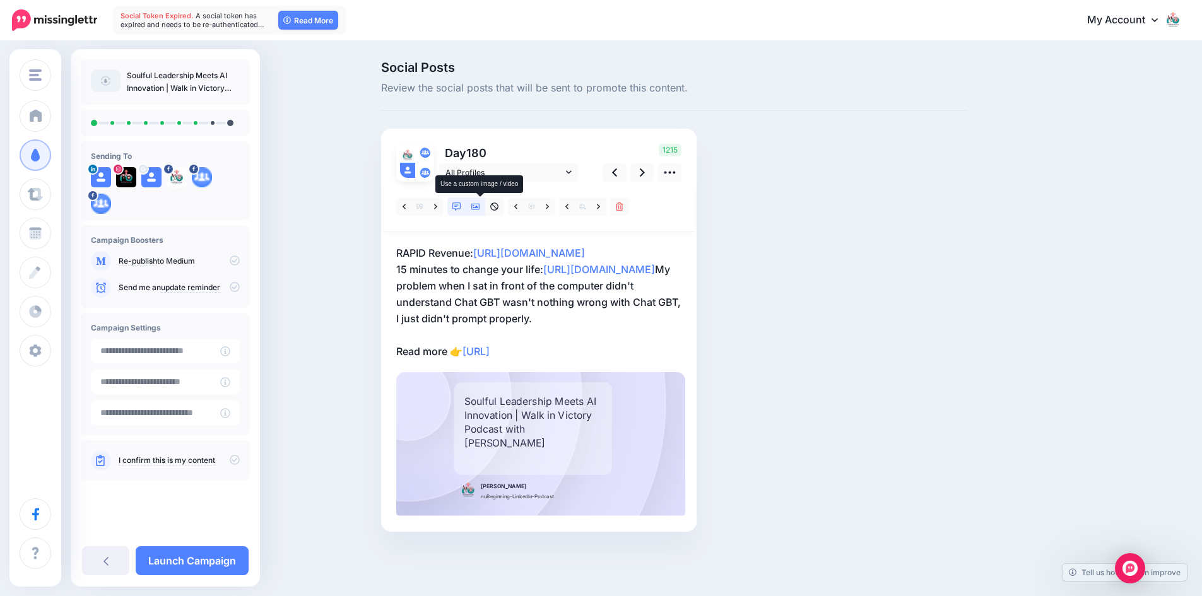
click at [480, 206] on icon at bounding box center [475, 206] width 9 height 9
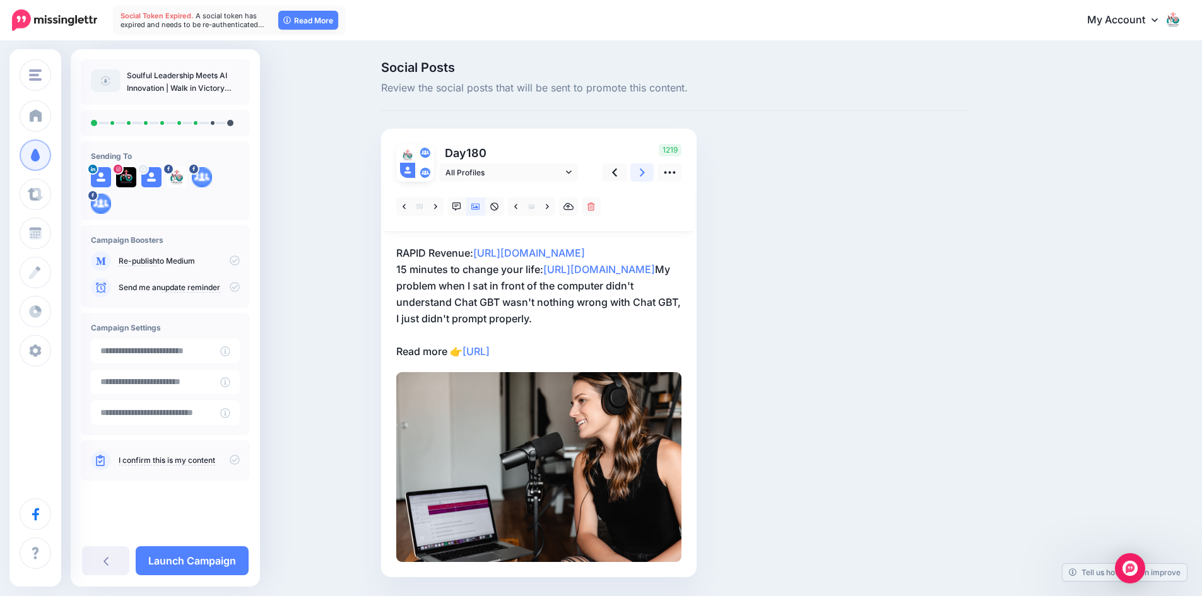
click at [644, 175] on icon at bounding box center [642, 172] width 5 height 13
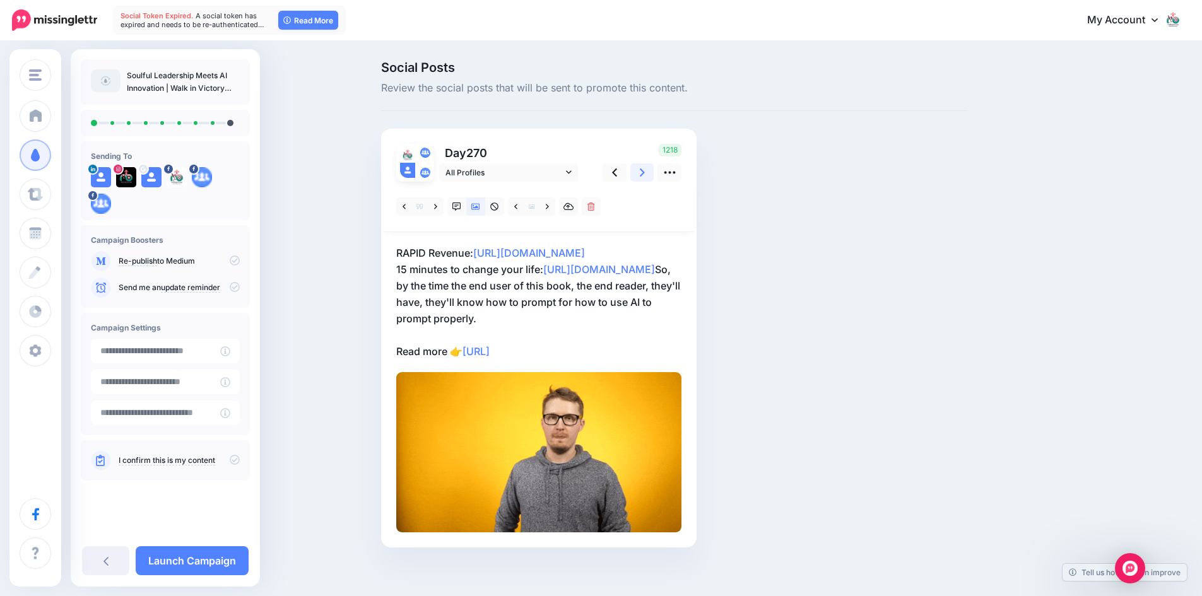
click at [644, 175] on icon at bounding box center [642, 172] width 5 height 13
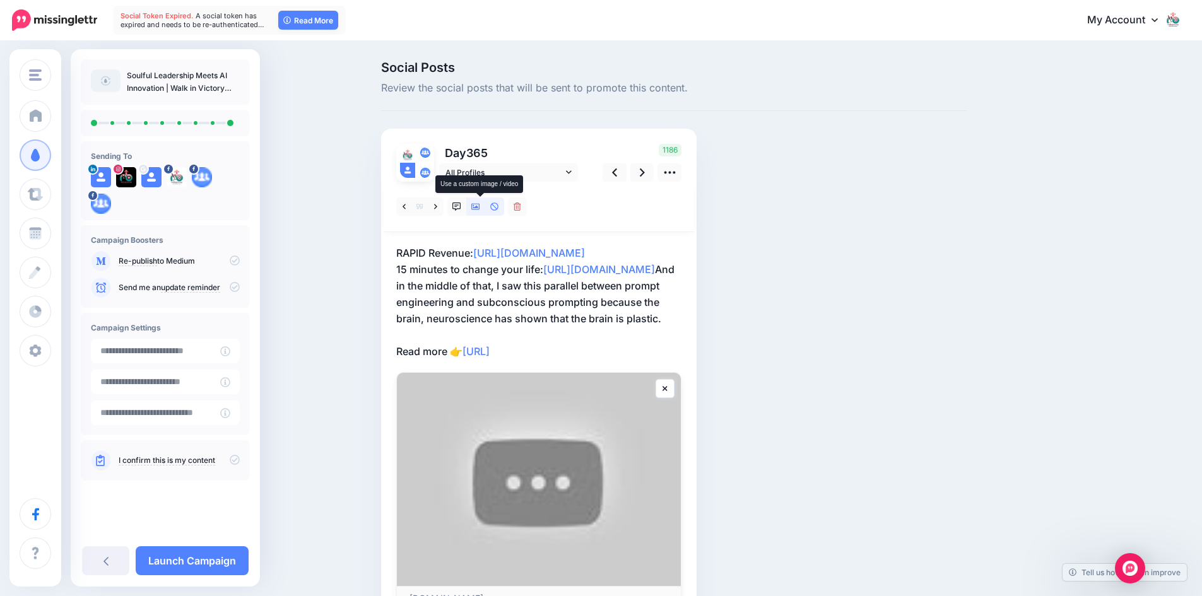
click at [479, 208] on icon at bounding box center [475, 207] width 9 height 6
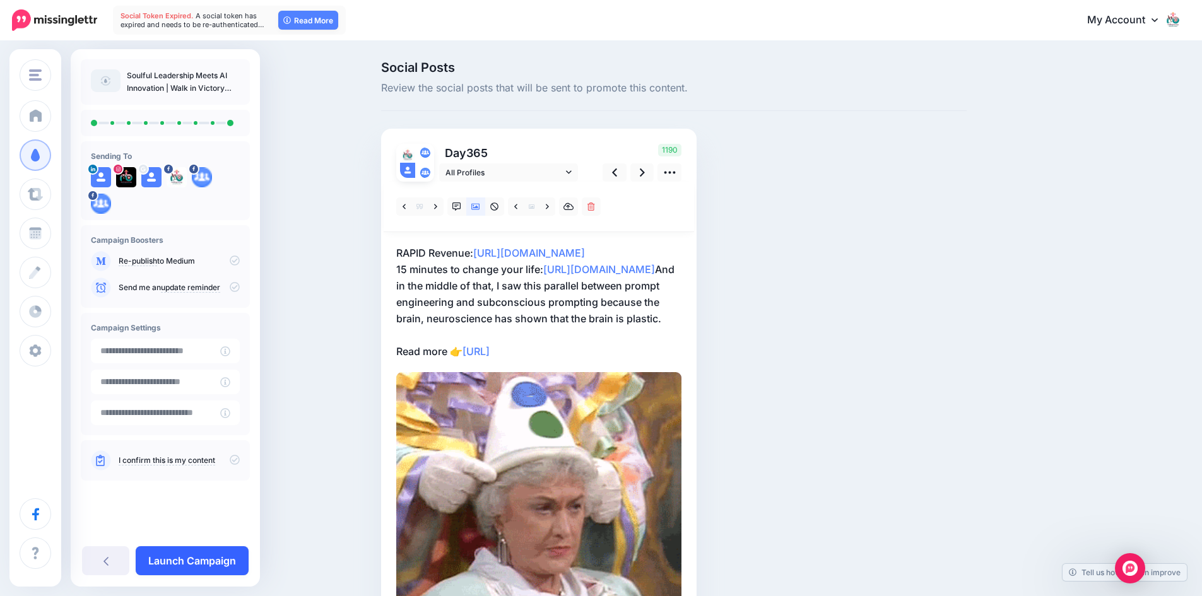
click at [202, 553] on link "Launch Campaign" at bounding box center [192, 560] width 113 height 29
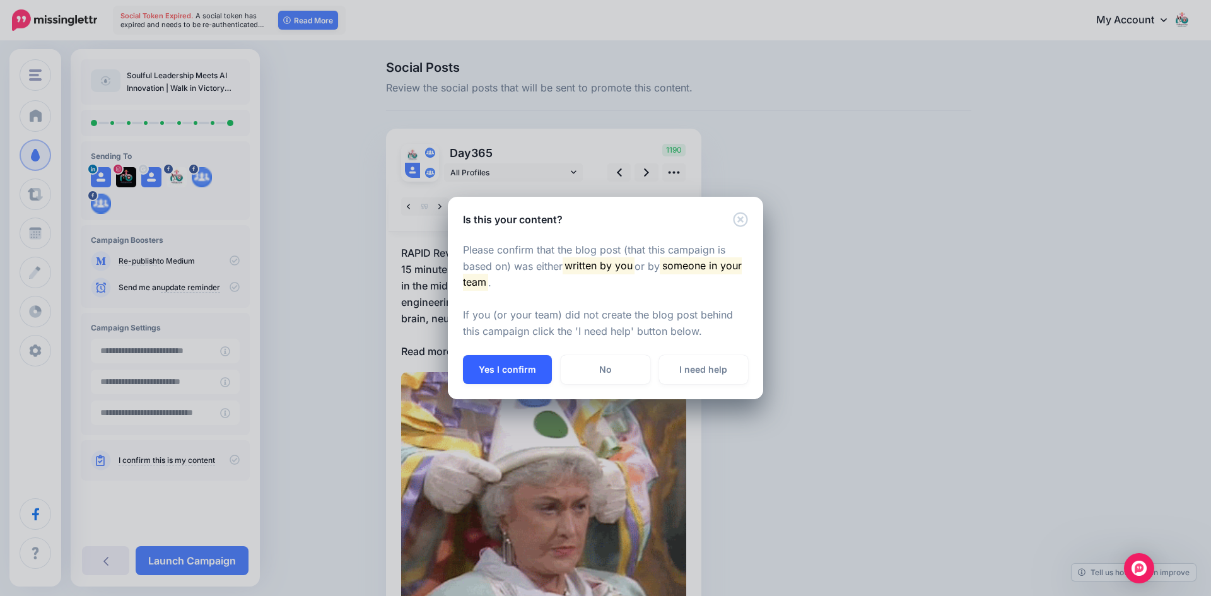
click at [508, 363] on button "Yes I confirm" at bounding box center [507, 369] width 89 height 29
